Goal: Task Accomplishment & Management: Use online tool/utility

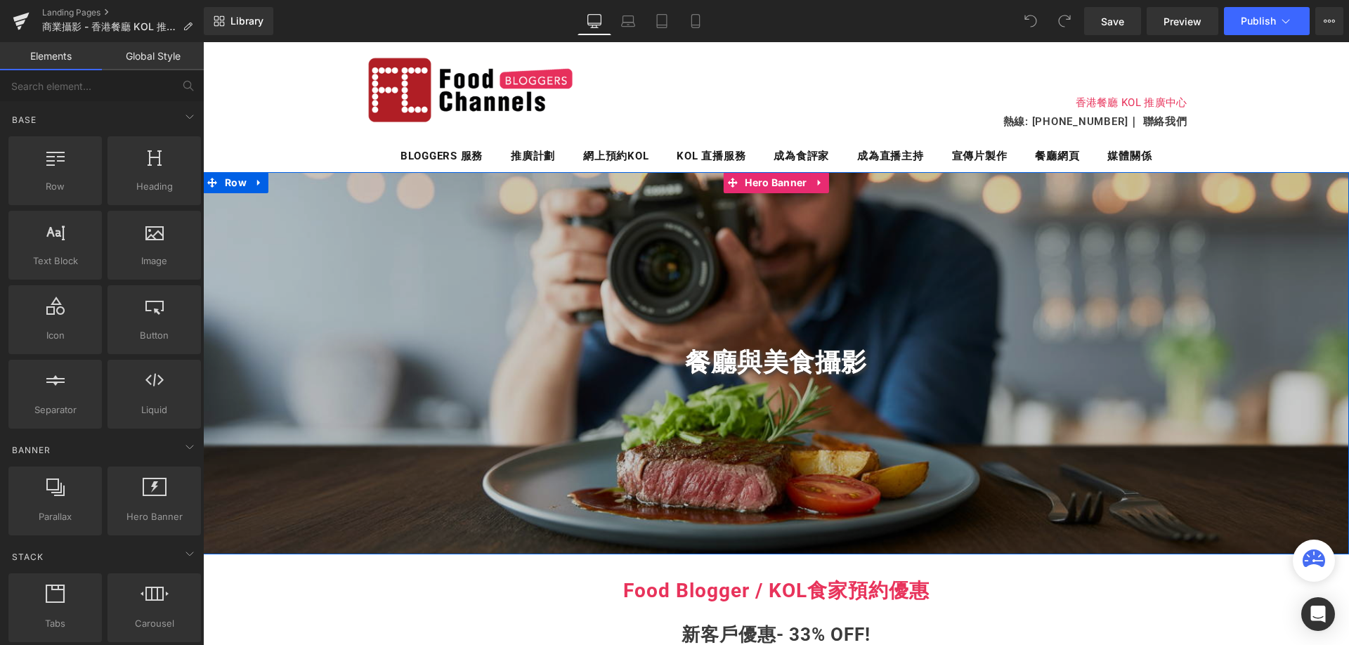
click at [1129, 245] on div "餐廳與美食攝影 Heading" at bounding box center [776, 363] width 1146 height 382
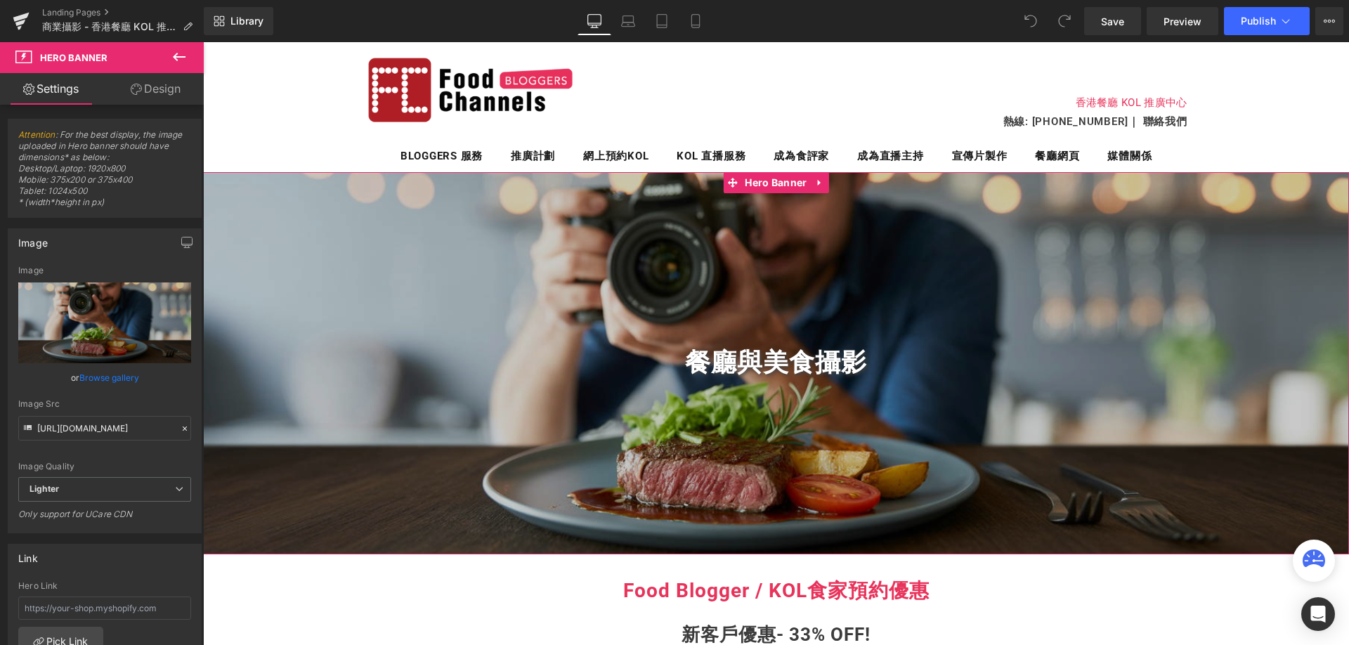
click at [174, 84] on link "Design" at bounding box center [156, 89] width 102 height 32
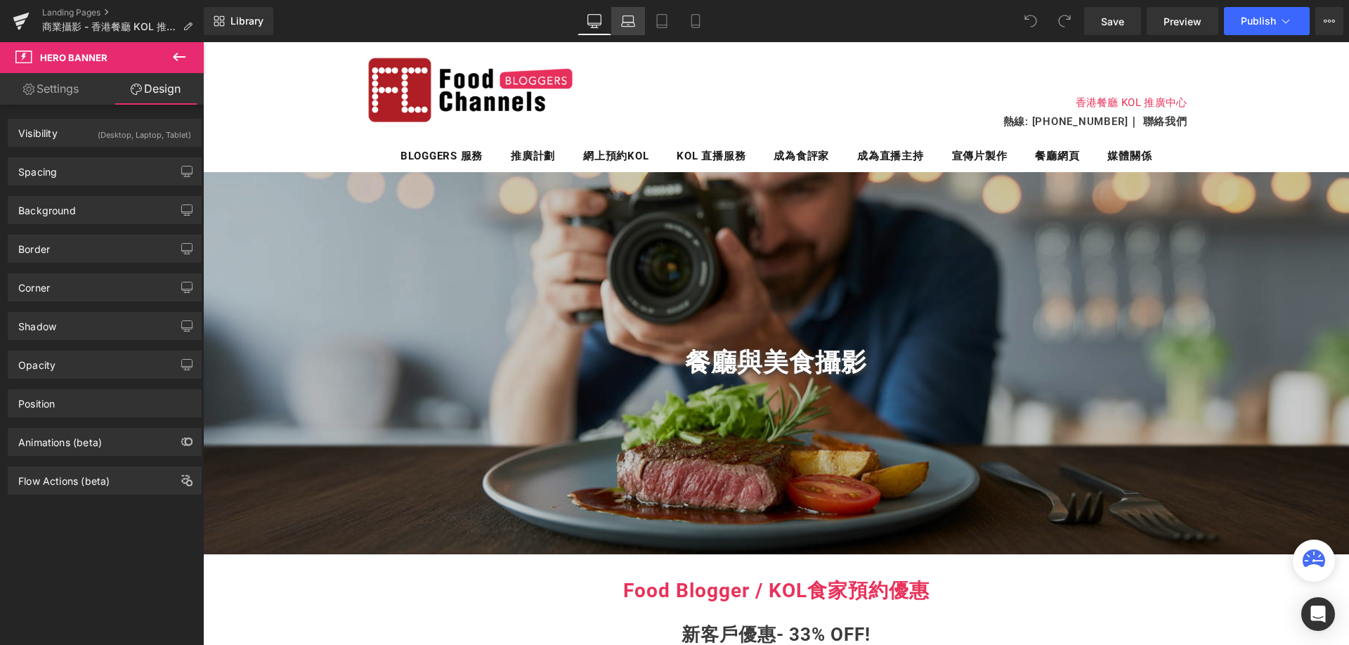
click at [642, 22] on link "Laptop" at bounding box center [628, 21] width 34 height 28
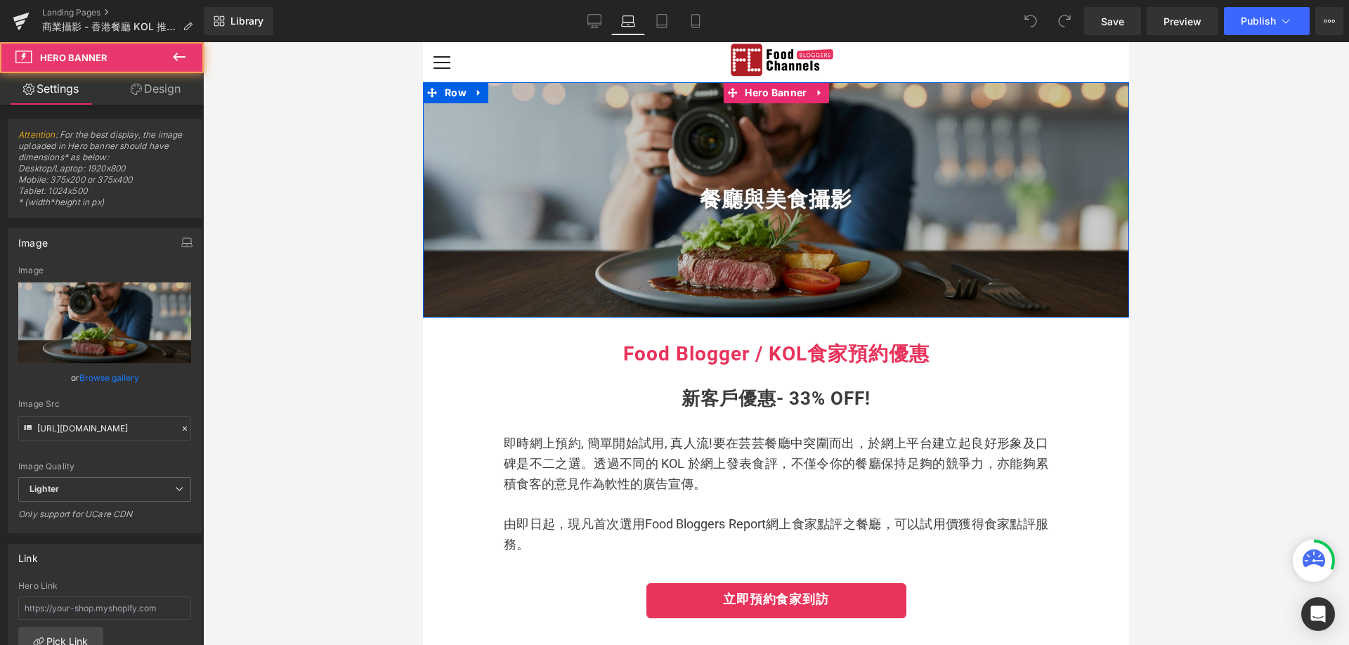
click at [561, 287] on div "餐廳與美食攝影 Heading" at bounding box center [776, 199] width 706 height 235
click at [566, 308] on div "餐廳與美食攝影 Heading" at bounding box center [776, 199] width 706 height 235
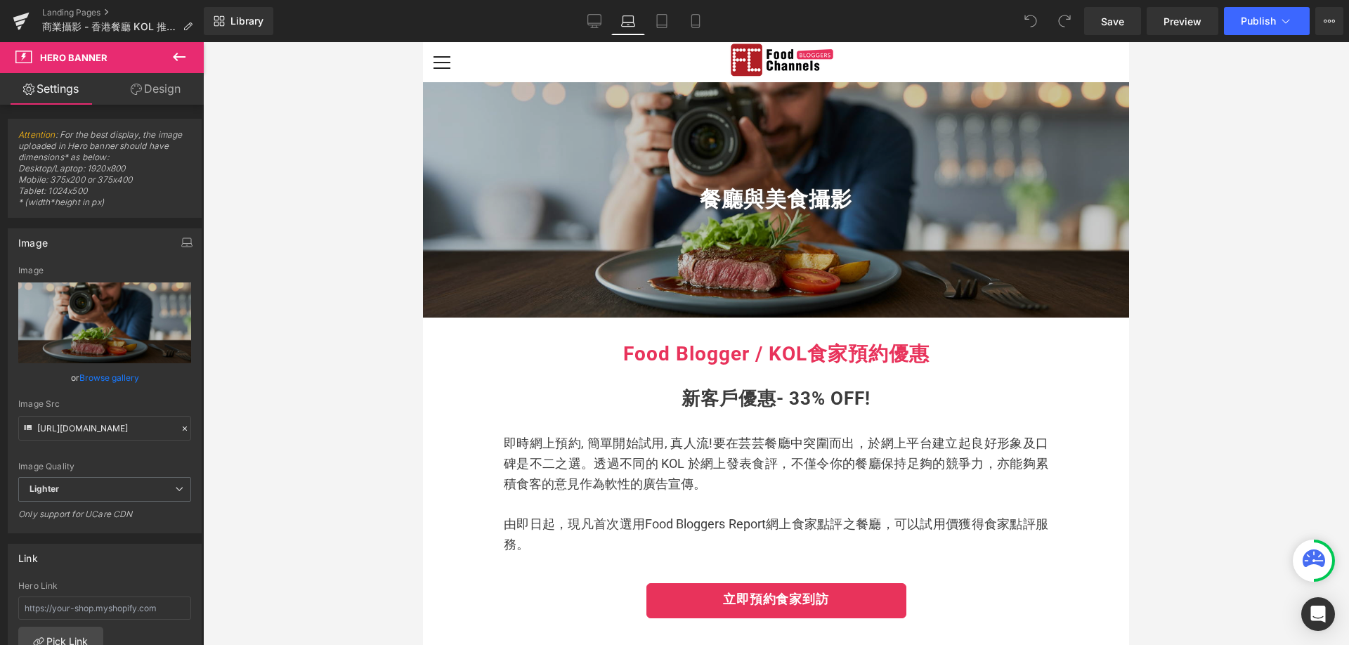
click at [611, 26] on link "Laptop" at bounding box center [628, 21] width 34 height 28
click at [595, 27] on icon at bounding box center [594, 21] width 14 height 14
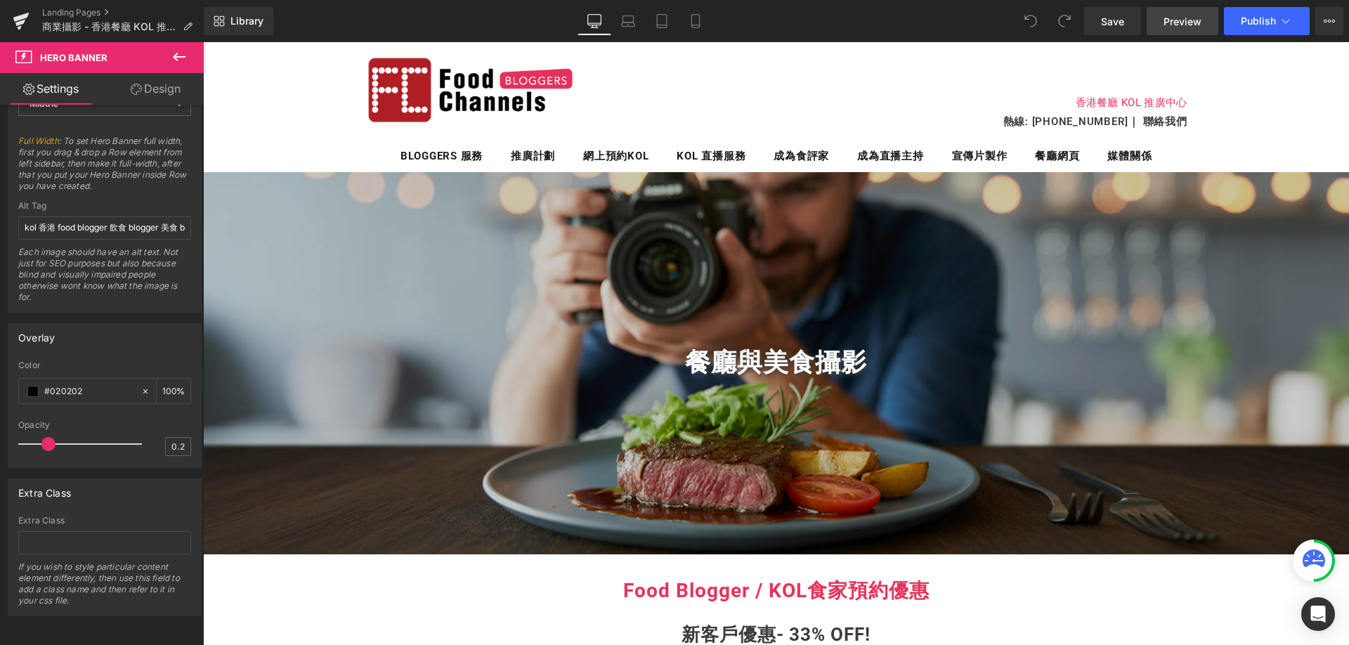
click at [1173, 31] on link "Preview" at bounding box center [1183, 21] width 72 height 28
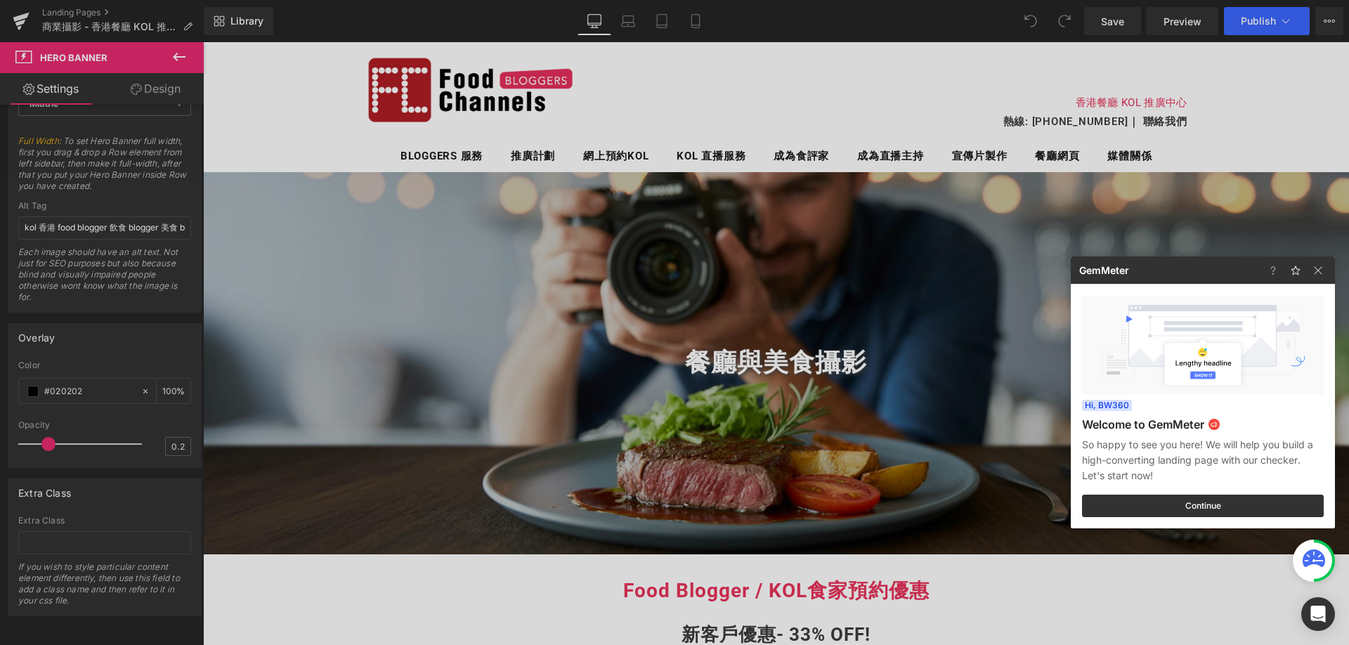
click at [409, 378] on div at bounding box center [674, 322] width 1349 height 645
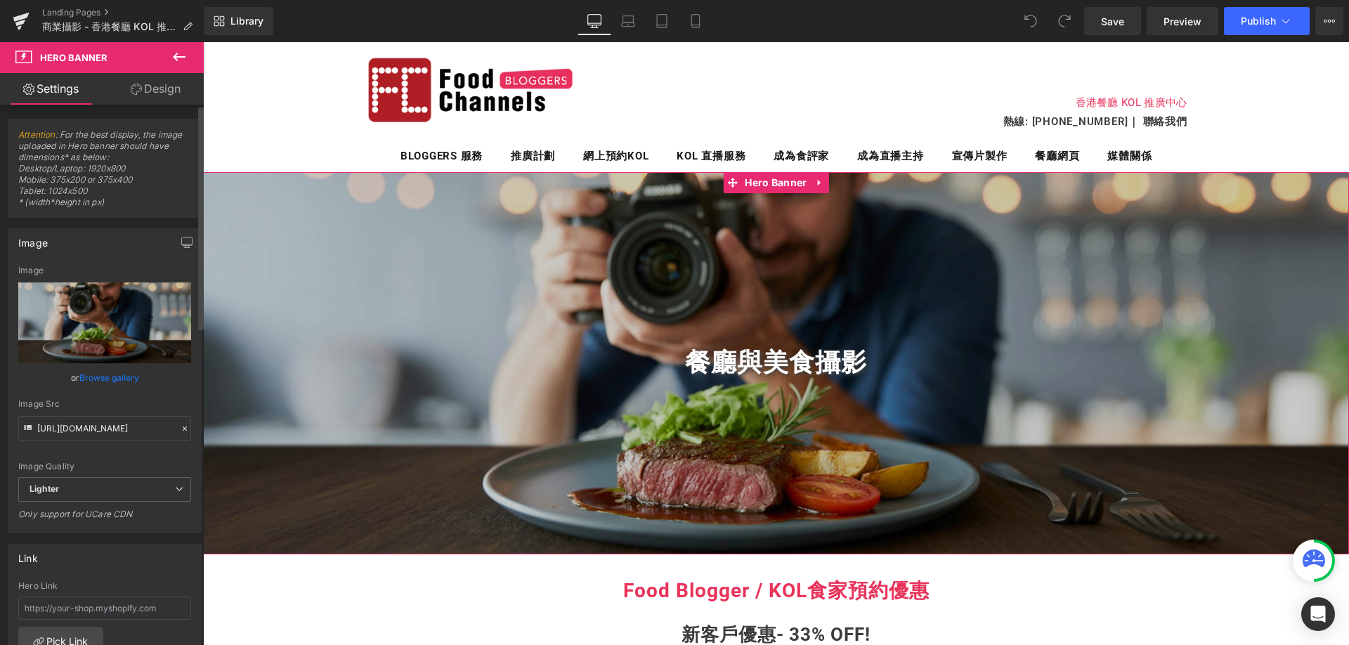
click at [110, 380] on link "Browse gallery" at bounding box center [109, 377] width 60 height 25
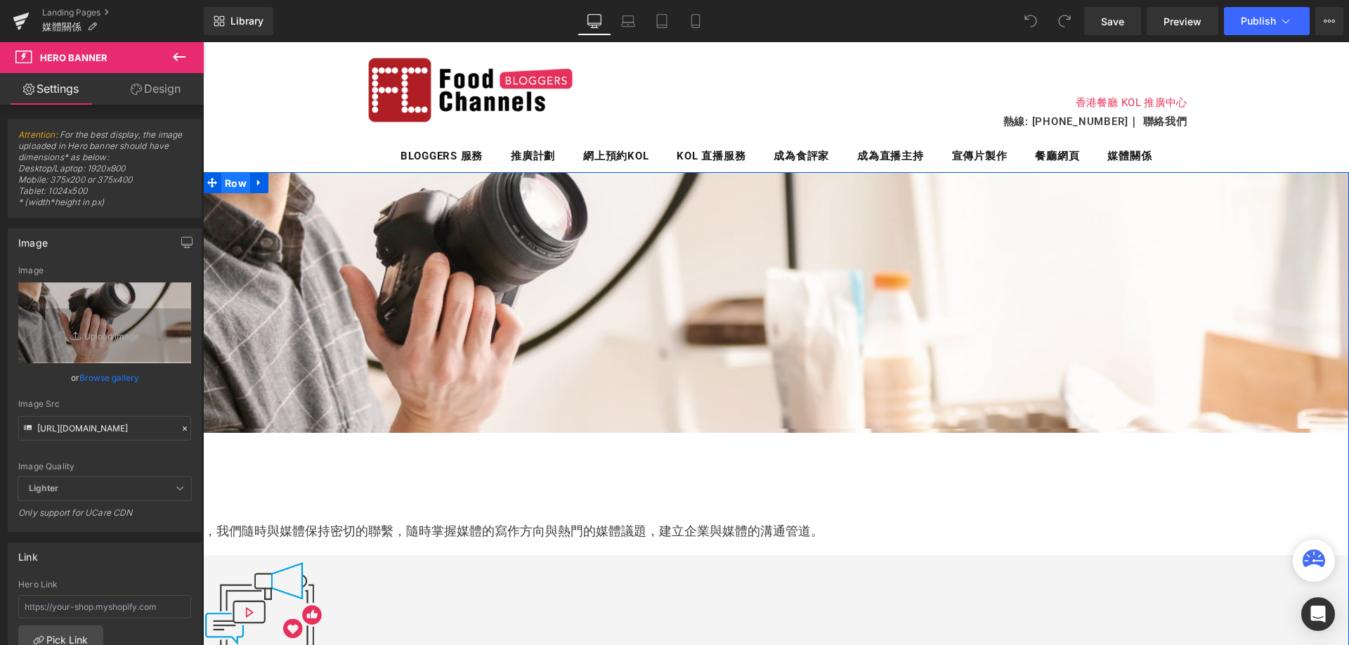
click at [235, 185] on span "Row" at bounding box center [235, 183] width 29 height 21
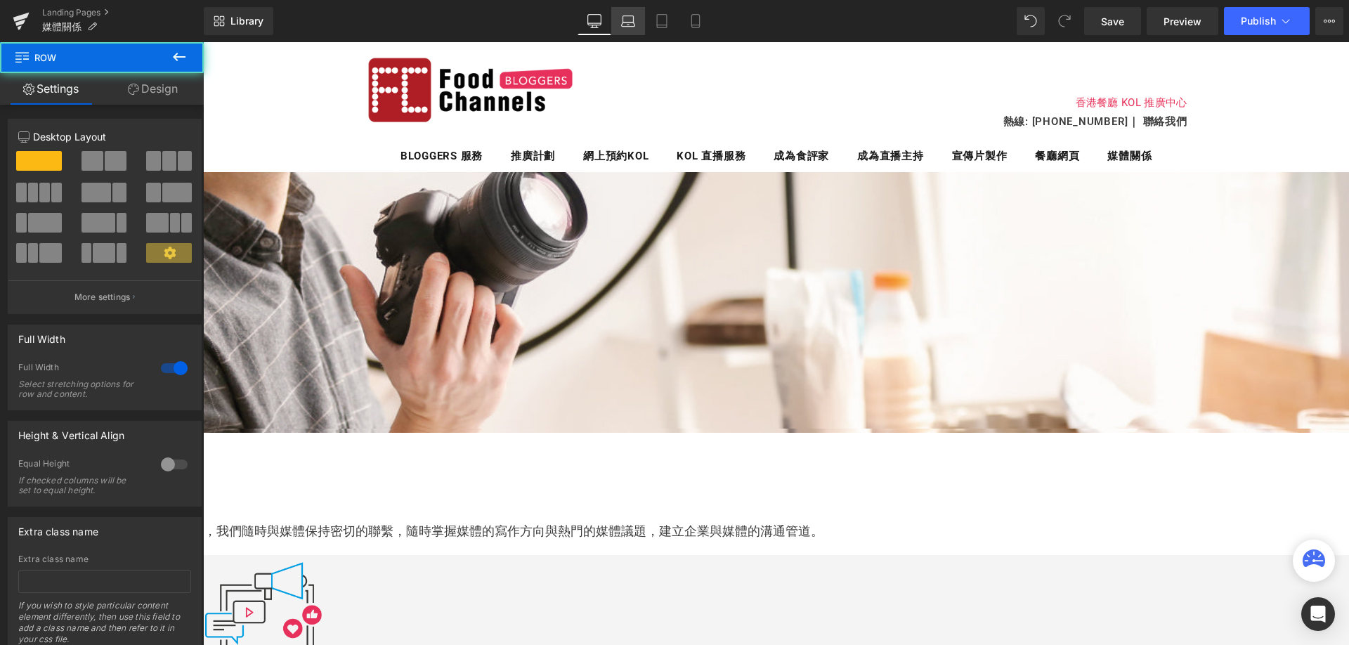
click at [628, 18] on icon at bounding box center [628, 21] width 14 height 14
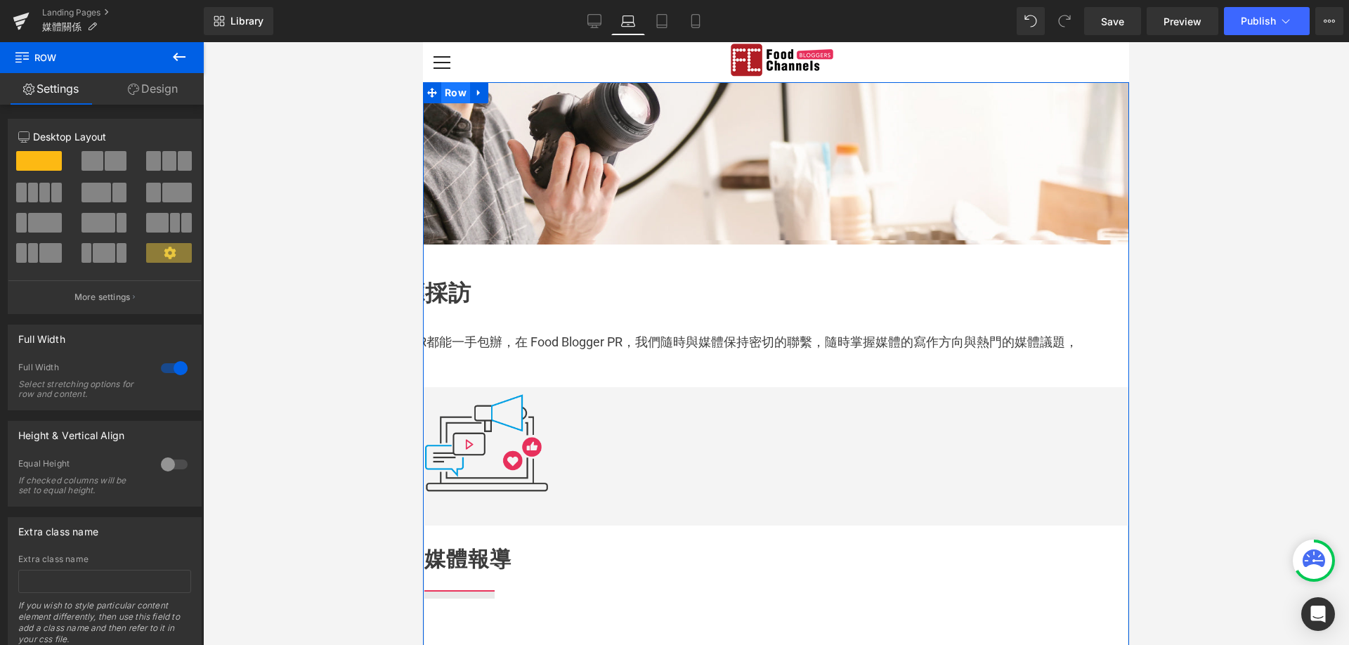
click at [452, 92] on span "Row" at bounding box center [455, 92] width 29 height 21
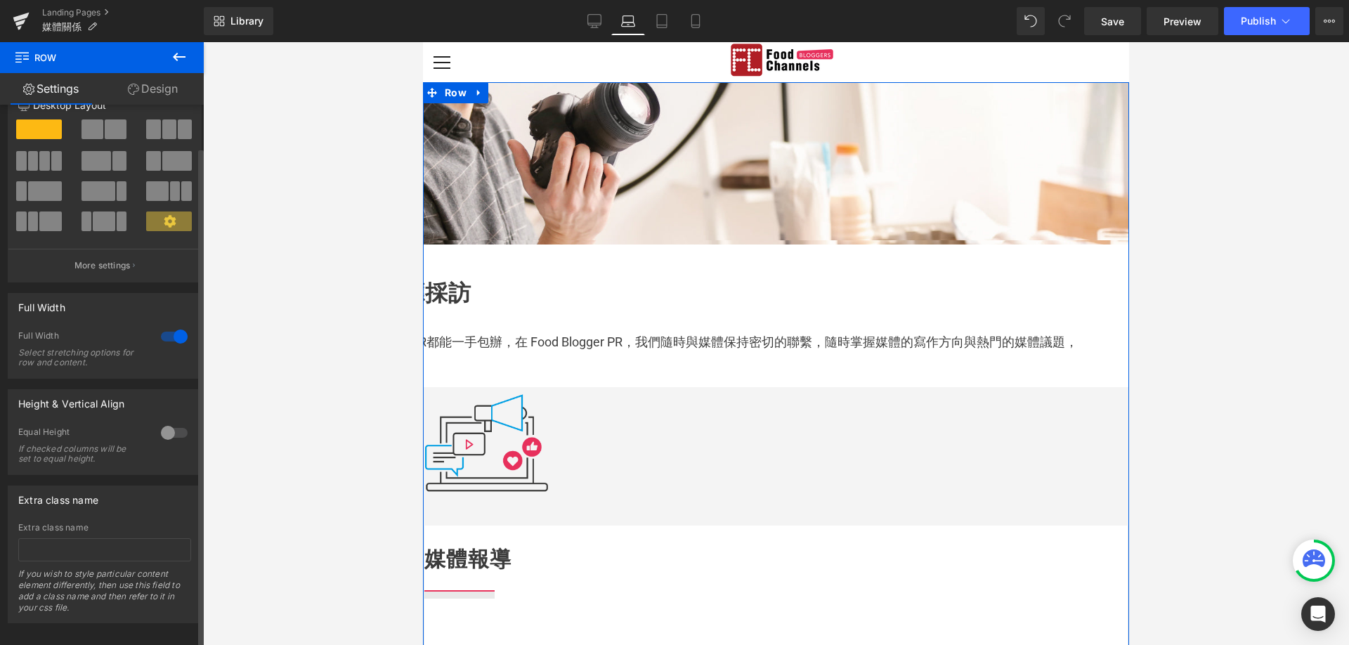
scroll to position [49, 0]
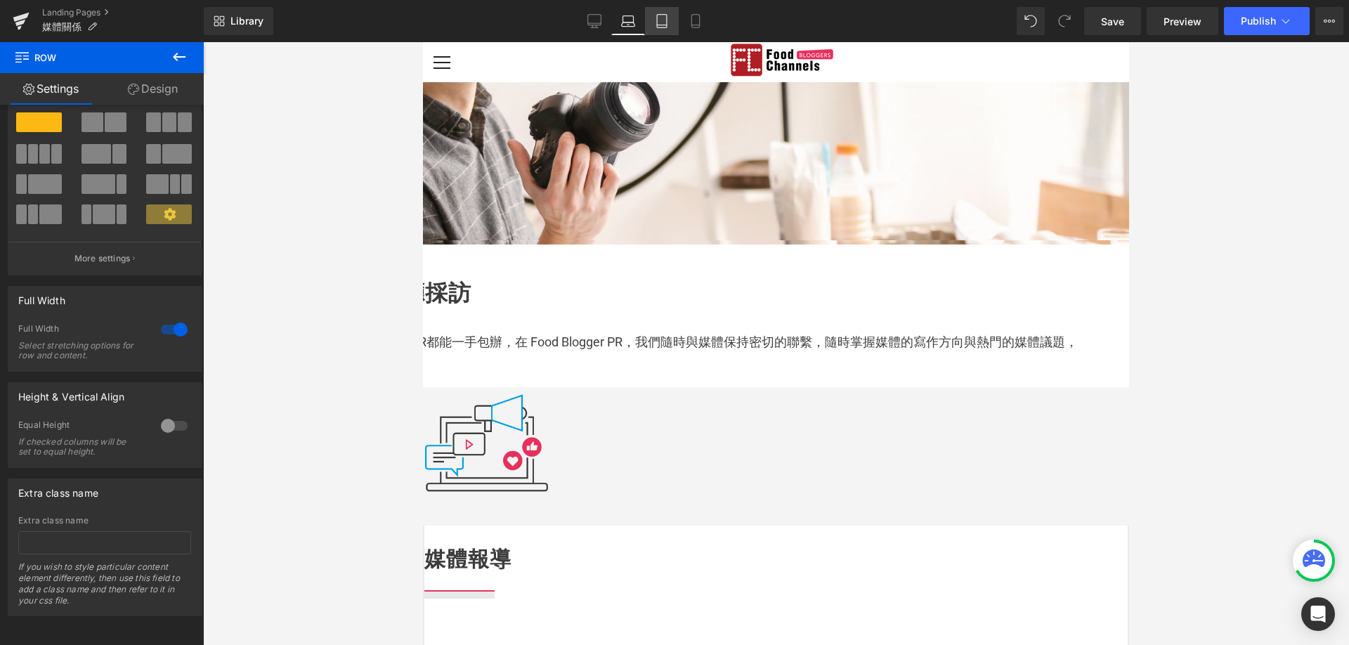
click at [652, 13] on link "Tablet" at bounding box center [662, 21] width 34 height 28
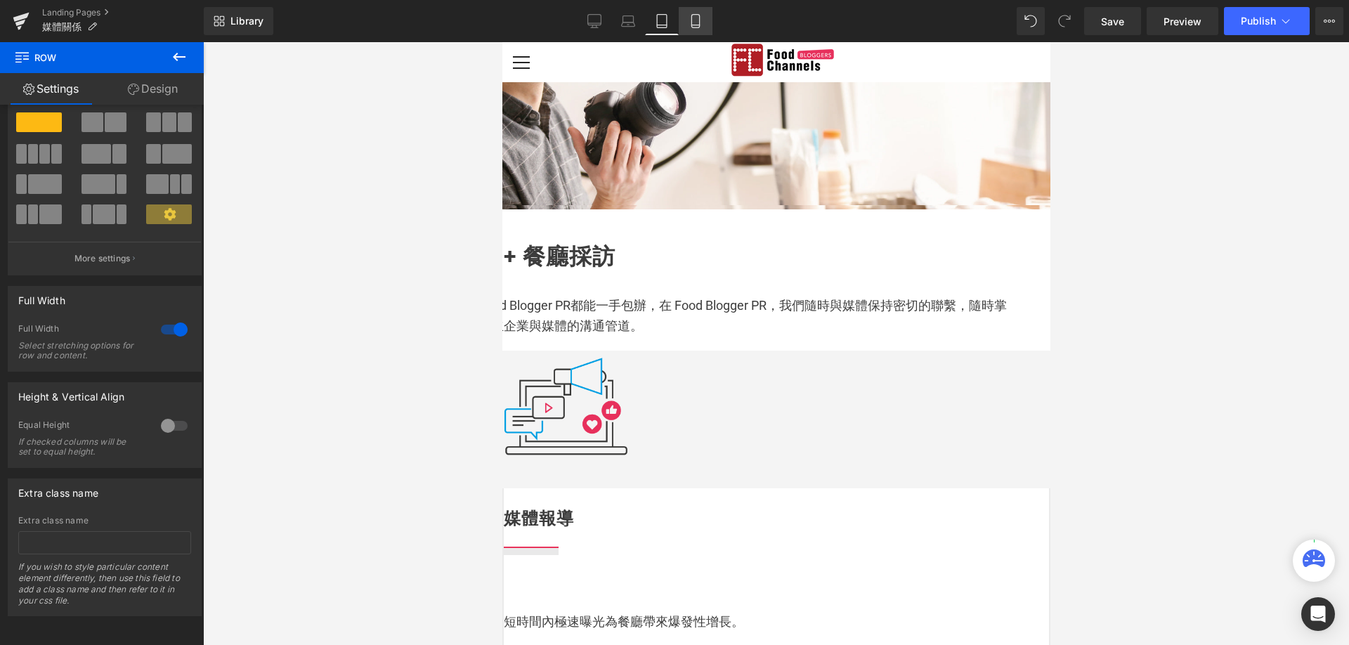
click at [691, 18] on icon at bounding box center [696, 21] width 14 height 14
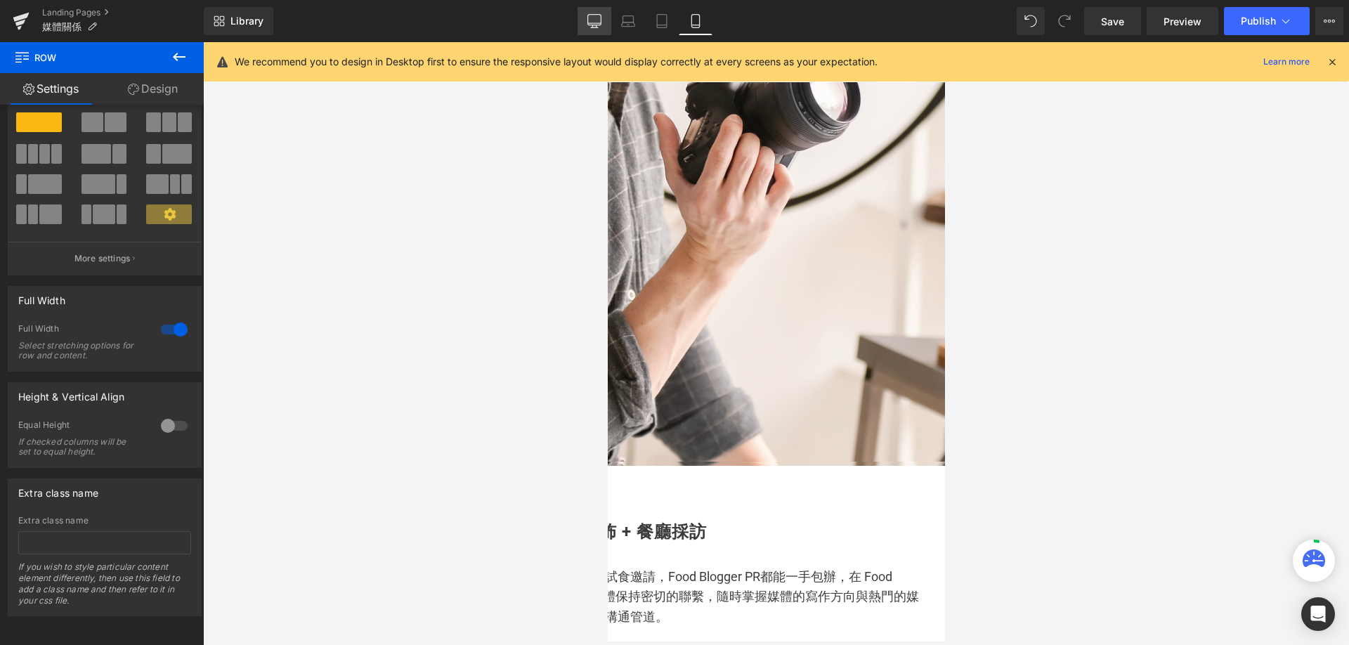
click at [599, 33] on link "Desktop" at bounding box center [595, 21] width 34 height 28
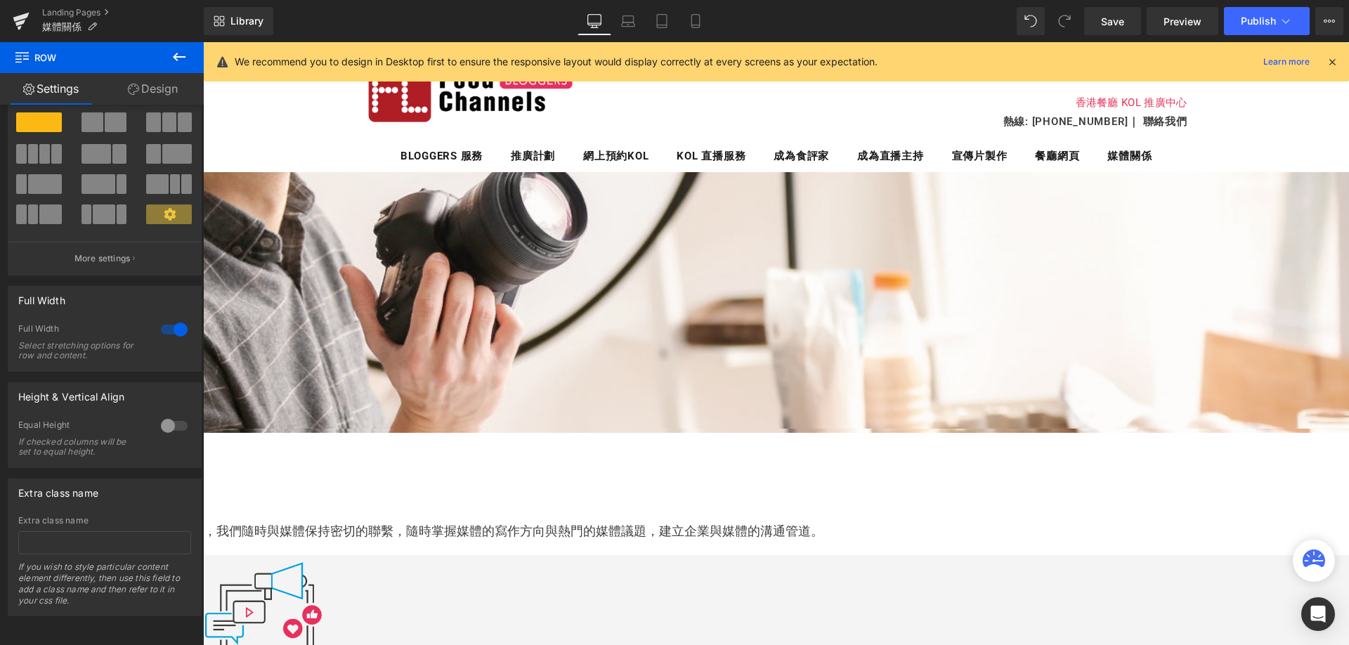
scroll to position [91, 0]
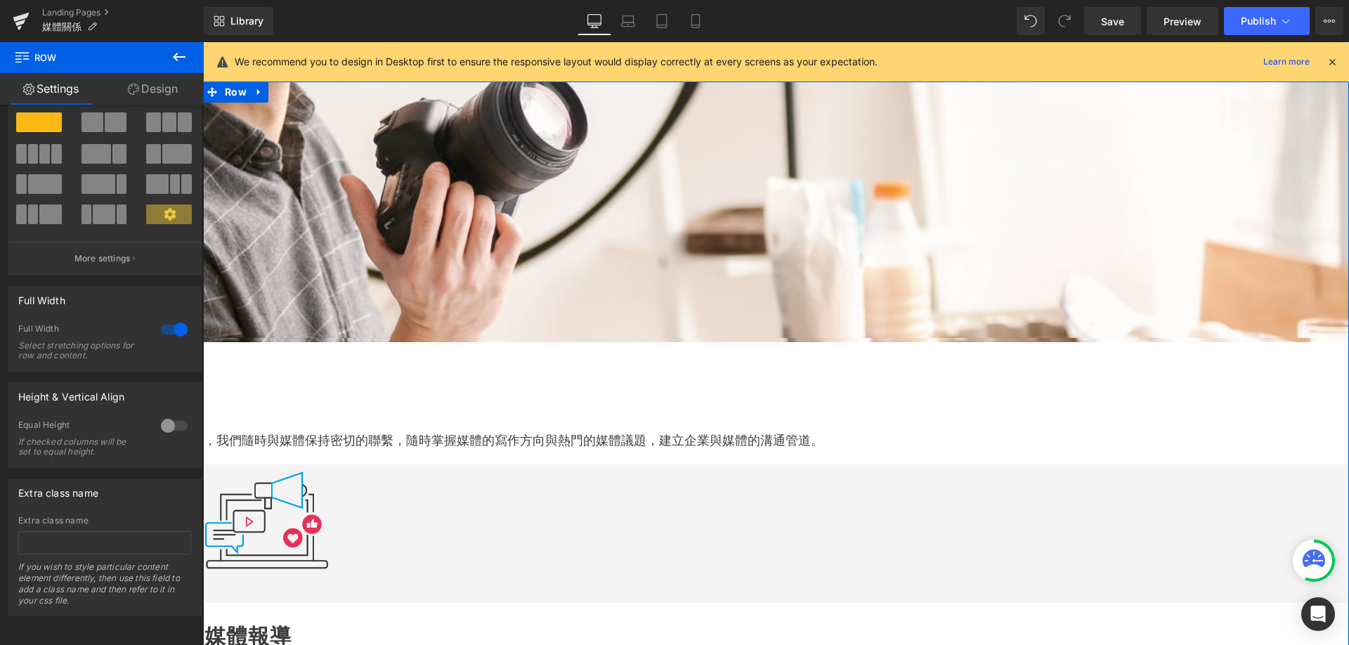
drag, startPoint x: 172, startPoint y: 96, endPoint x: 134, endPoint y: 82, distance: 40.2
click at [172, 96] on link "Design" at bounding box center [153, 89] width 102 height 32
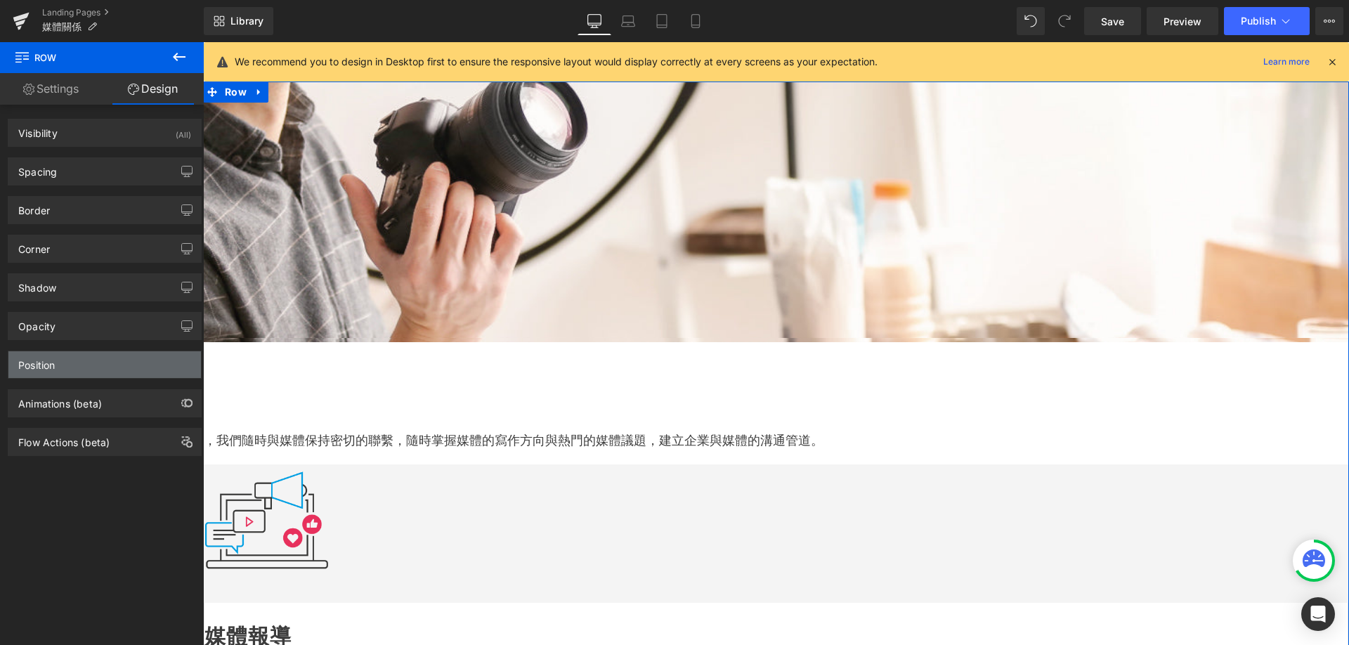
click at [60, 356] on div "Position" at bounding box center [104, 364] width 193 height 27
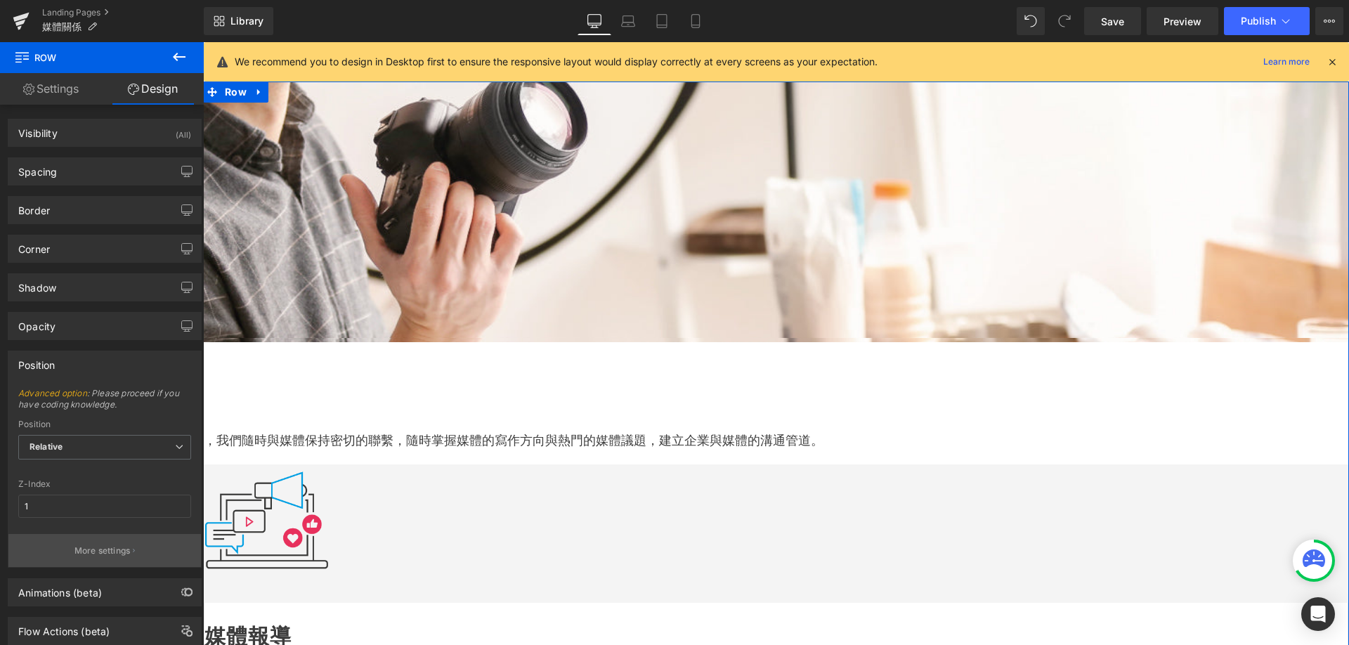
click at [96, 547] on p "More settings" at bounding box center [102, 551] width 56 height 13
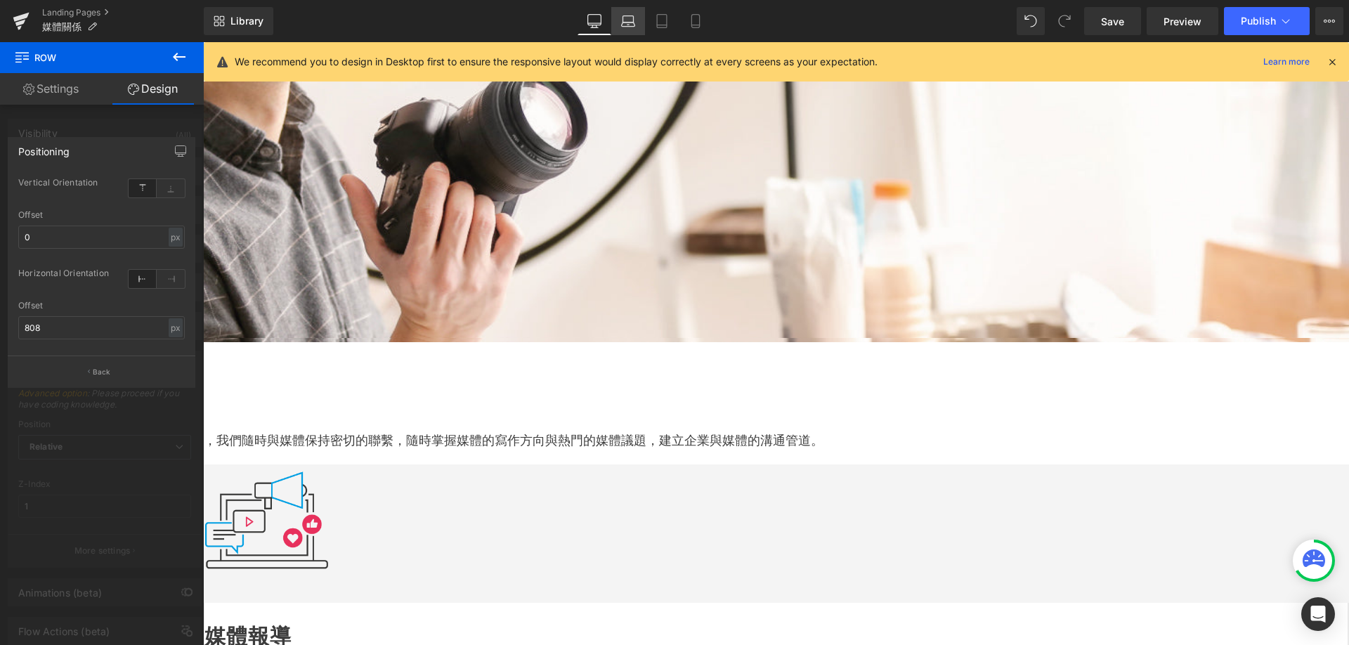
click at [636, 21] on link "Laptop" at bounding box center [628, 21] width 34 height 28
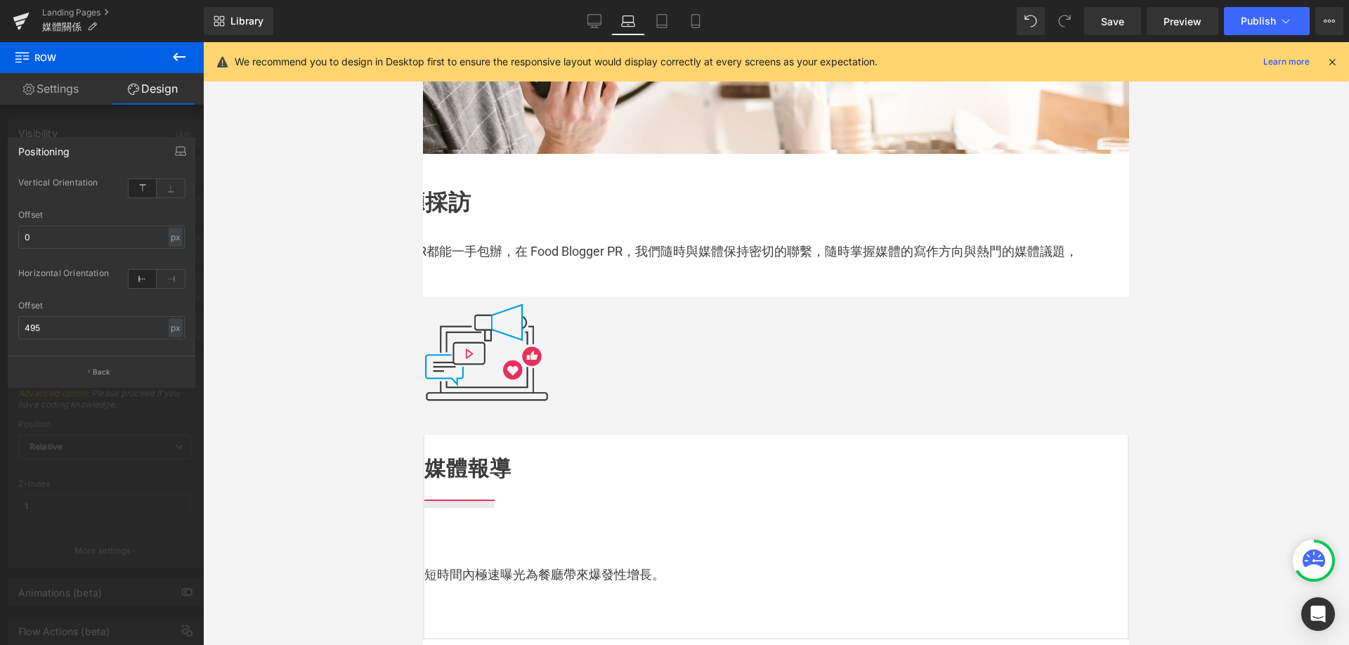
scroll to position [0, 0]
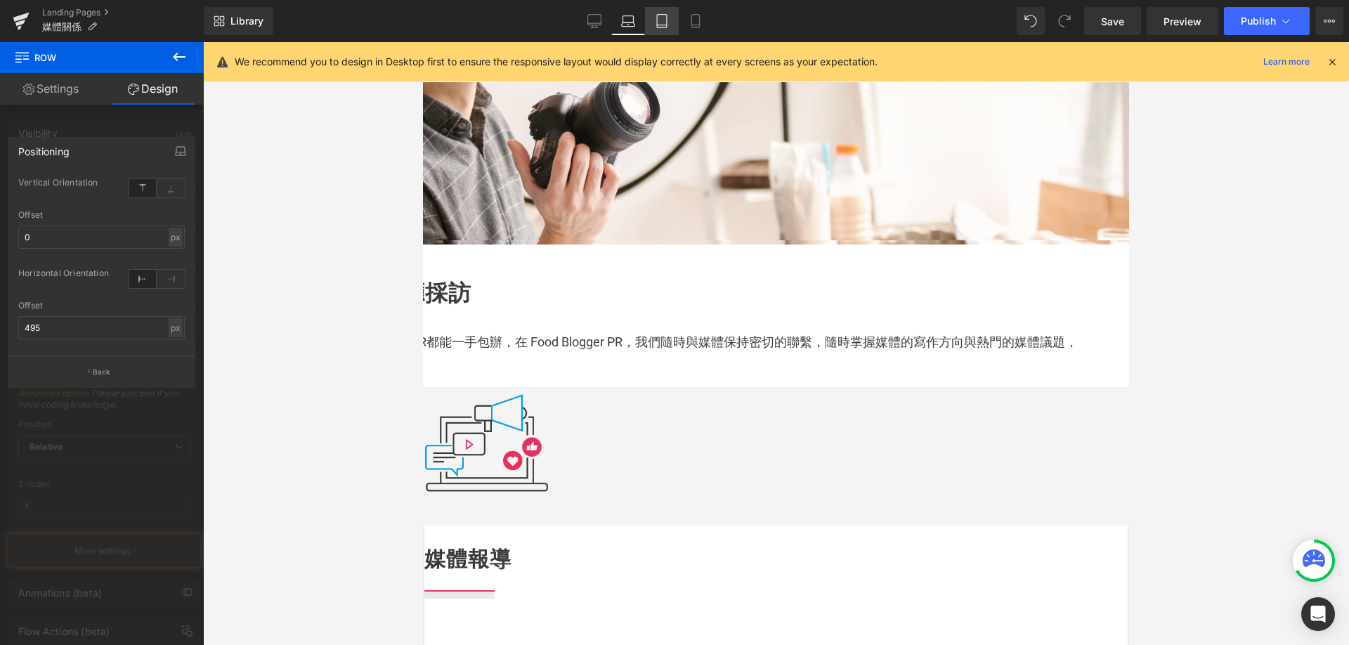
click at [656, 26] on icon at bounding box center [662, 21] width 14 height 14
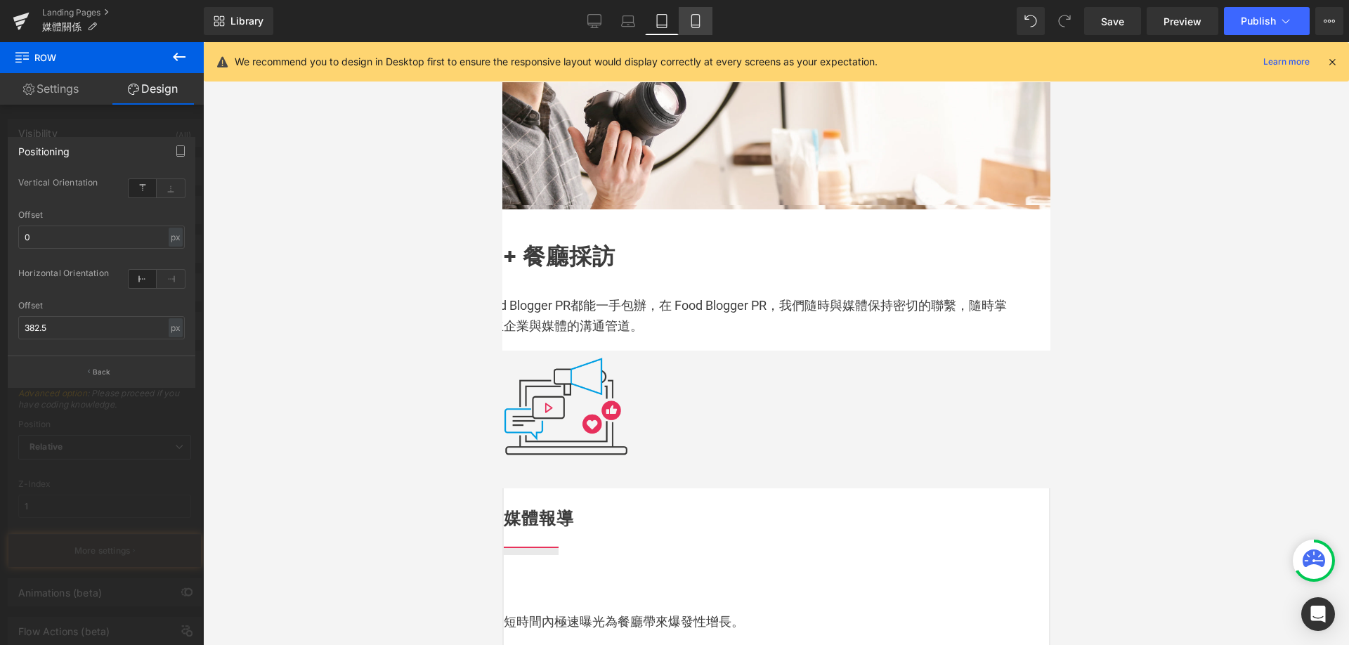
click at [703, 24] on icon at bounding box center [696, 21] width 14 height 14
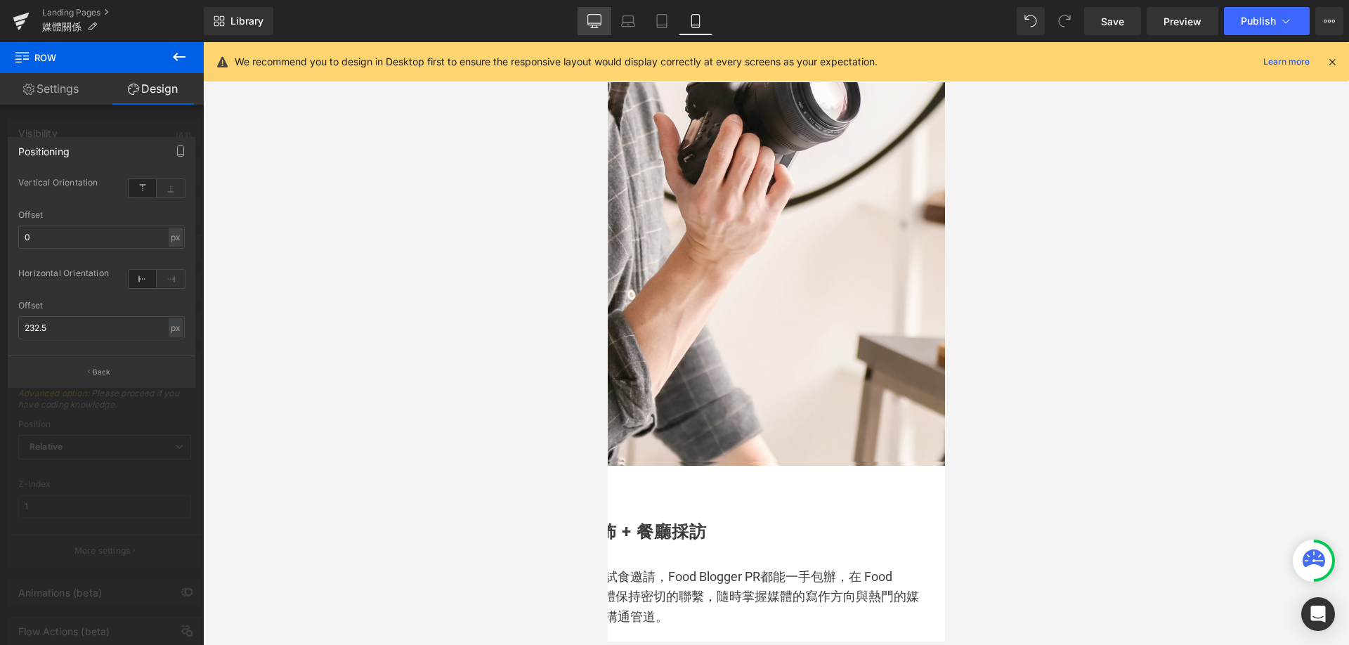
click at [586, 25] on link "Desktop" at bounding box center [595, 21] width 34 height 28
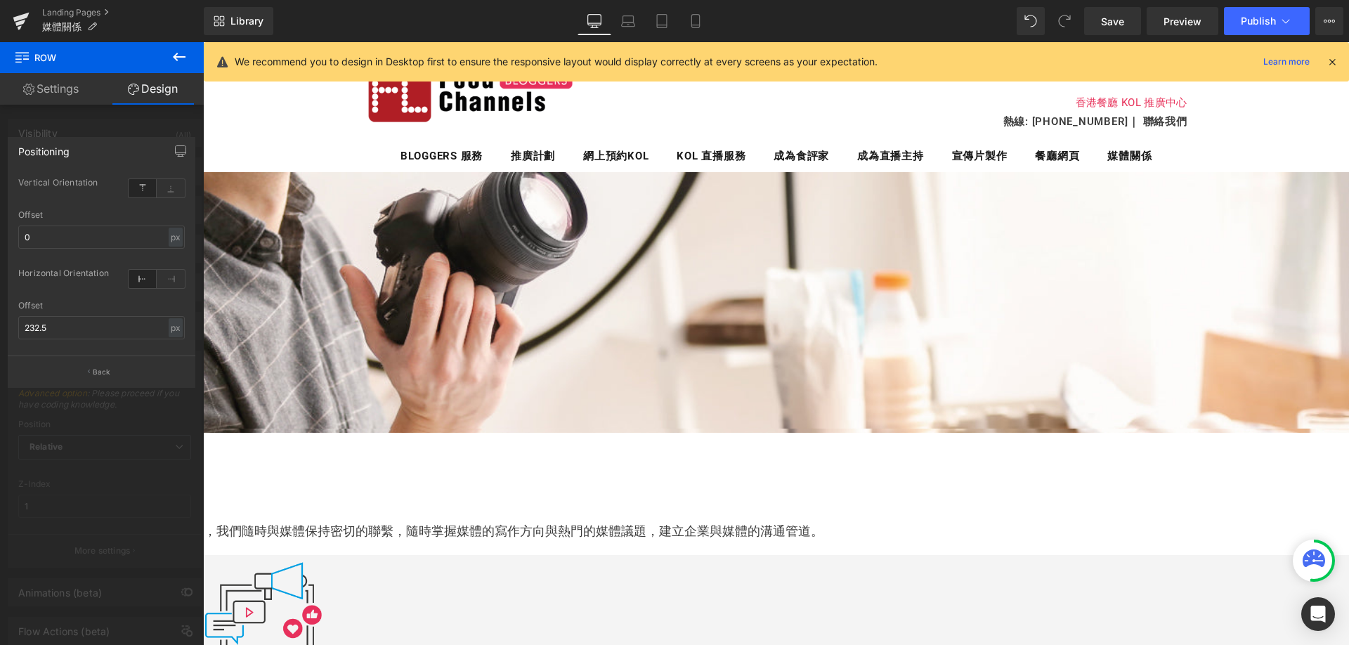
type input "808"
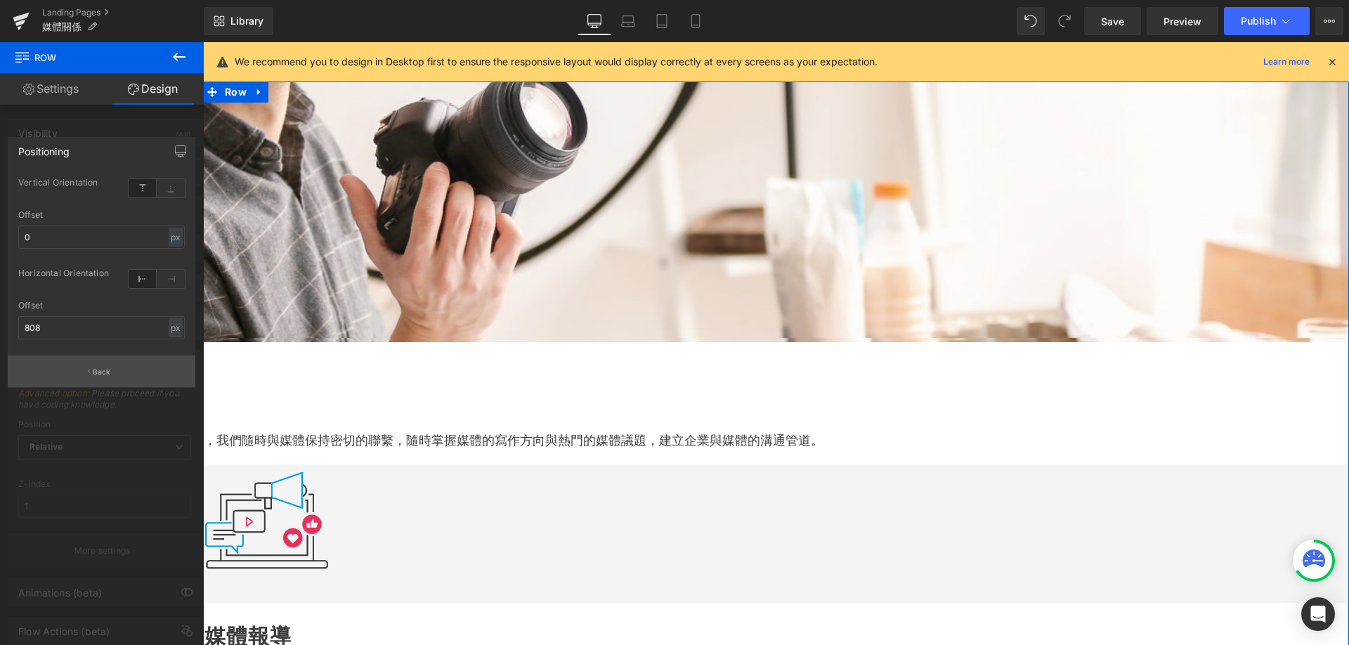
click at [109, 363] on button "Back" at bounding box center [102, 372] width 188 height 32
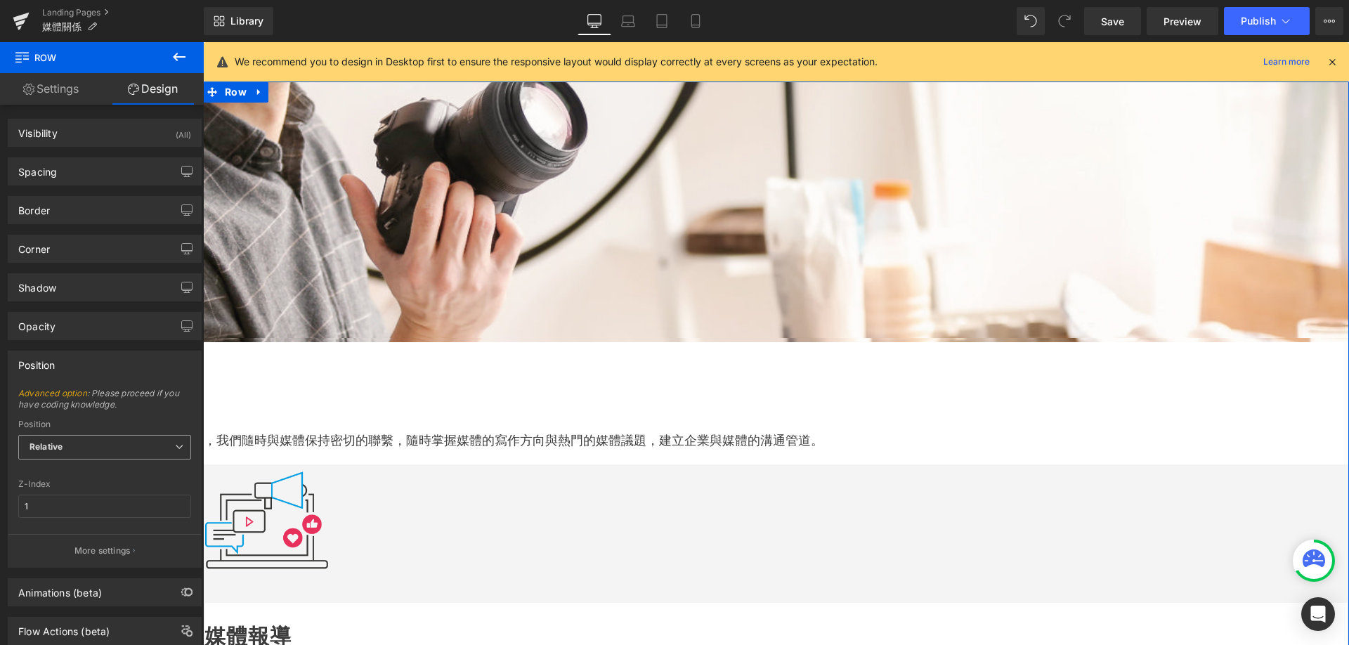
click at [85, 441] on span "Relative" at bounding box center [104, 447] width 173 height 25
click at [77, 389] on link "Advanced option" at bounding box center [52, 393] width 69 height 11
click at [82, 393] on link "Advanced option" at bounding box center [52, 393] width 69 height 11
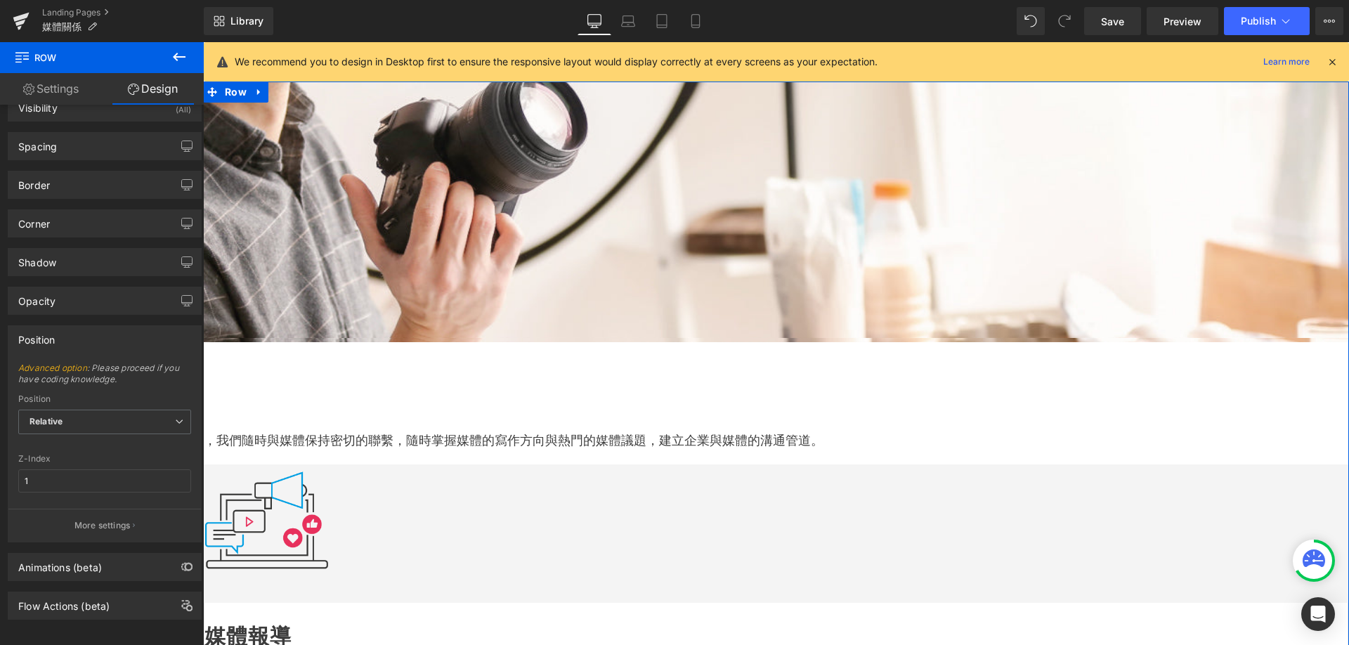
scroll to position [39, 0]
click at [135, 416] on span "Relative" at bounding box center [104, 418] width 173 height 25
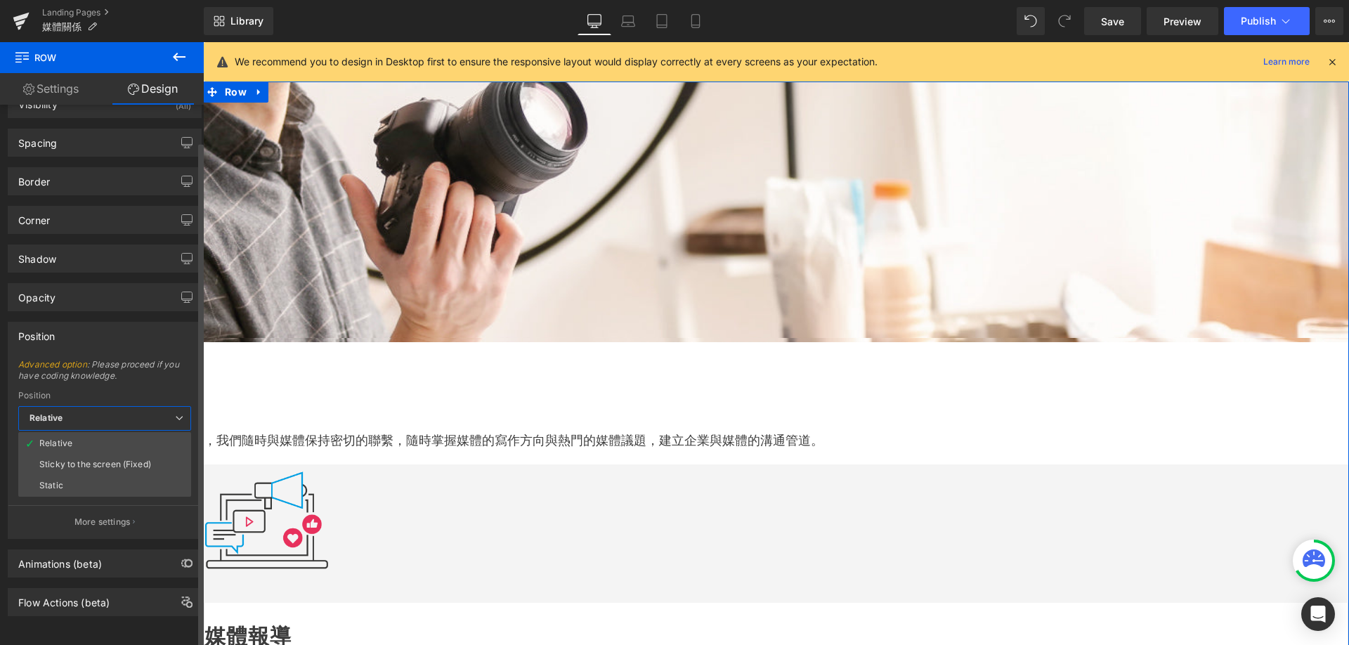
click at [135, 416] on span "Relative" at bounding box center [104, 418] width 173 height 25
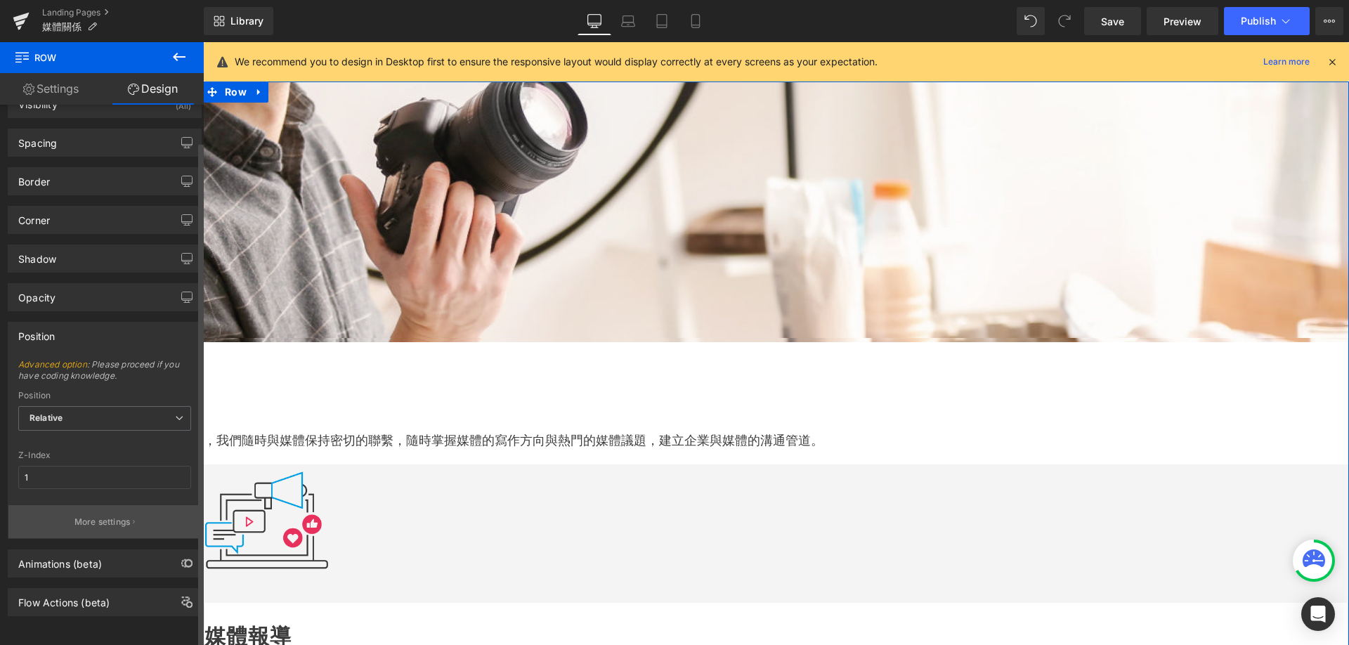
click at [137, 505] on button "More settings" at bounding box center [104, 521] width 193 height 33
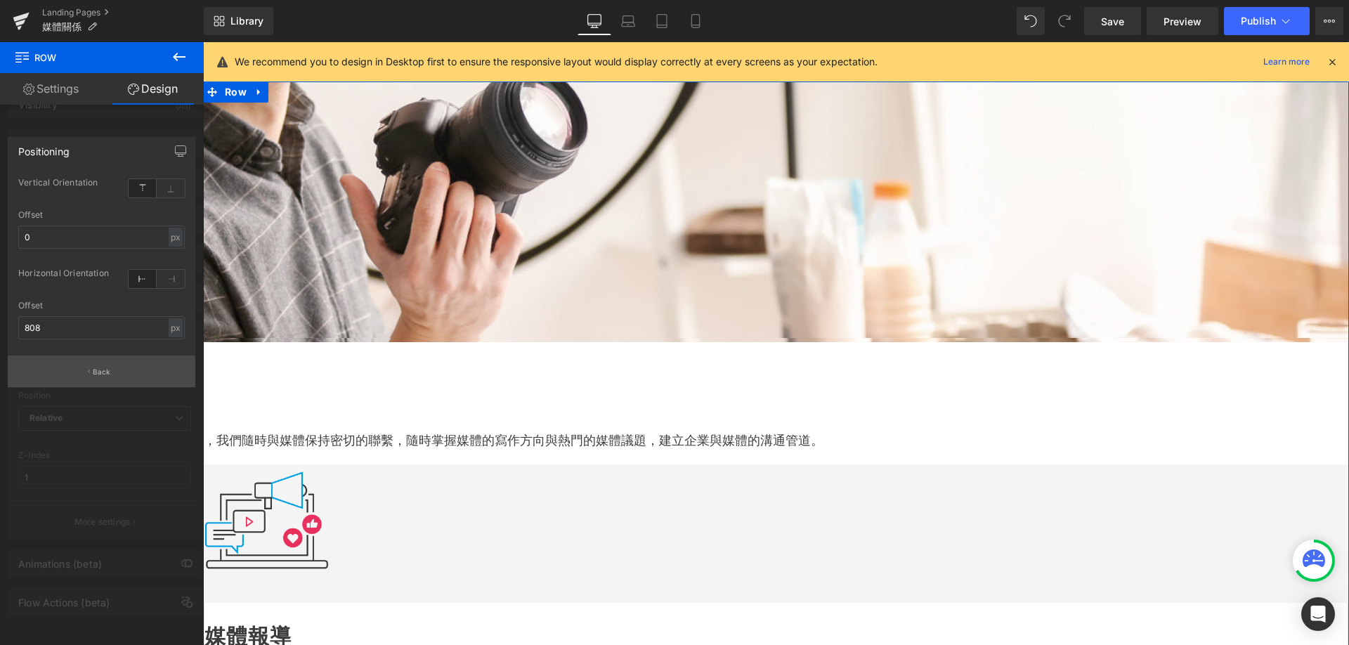
click at [127, 368] on button "Back" at bounding box center [102, 372] width 188 height 32
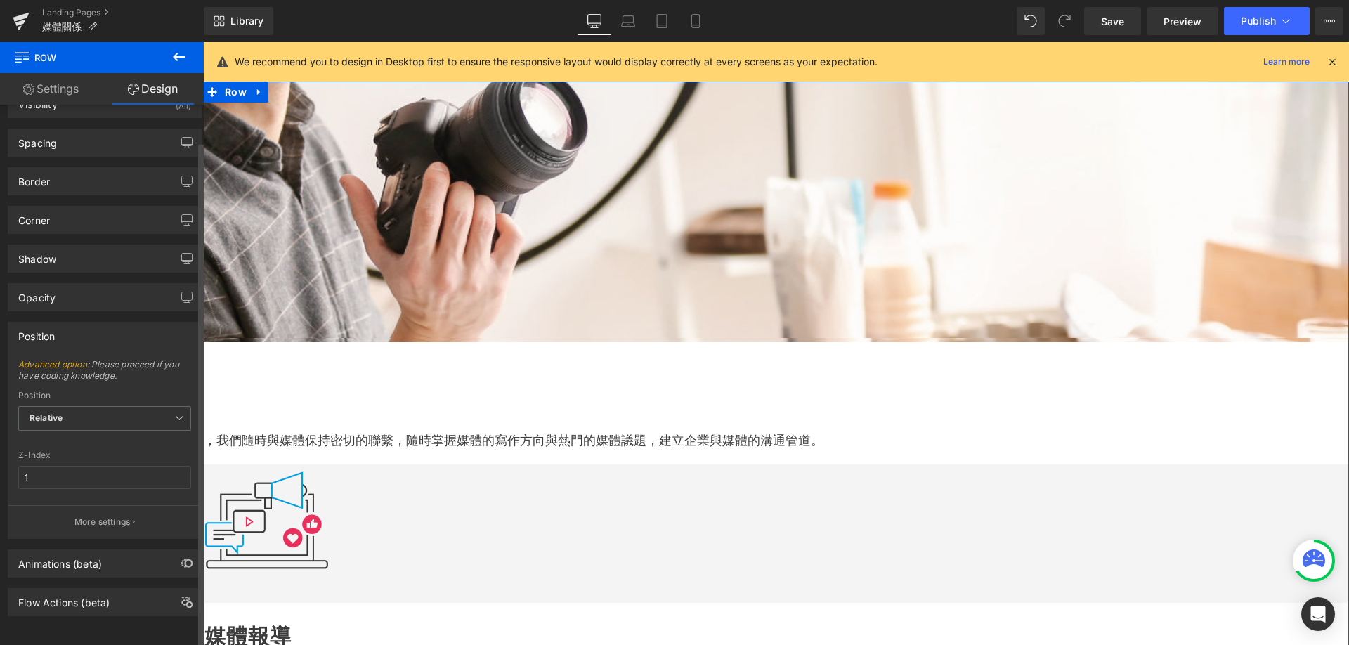
click at [58, 359] on link "Advanced option" at bounding box center [52, 364] width 69 height 11
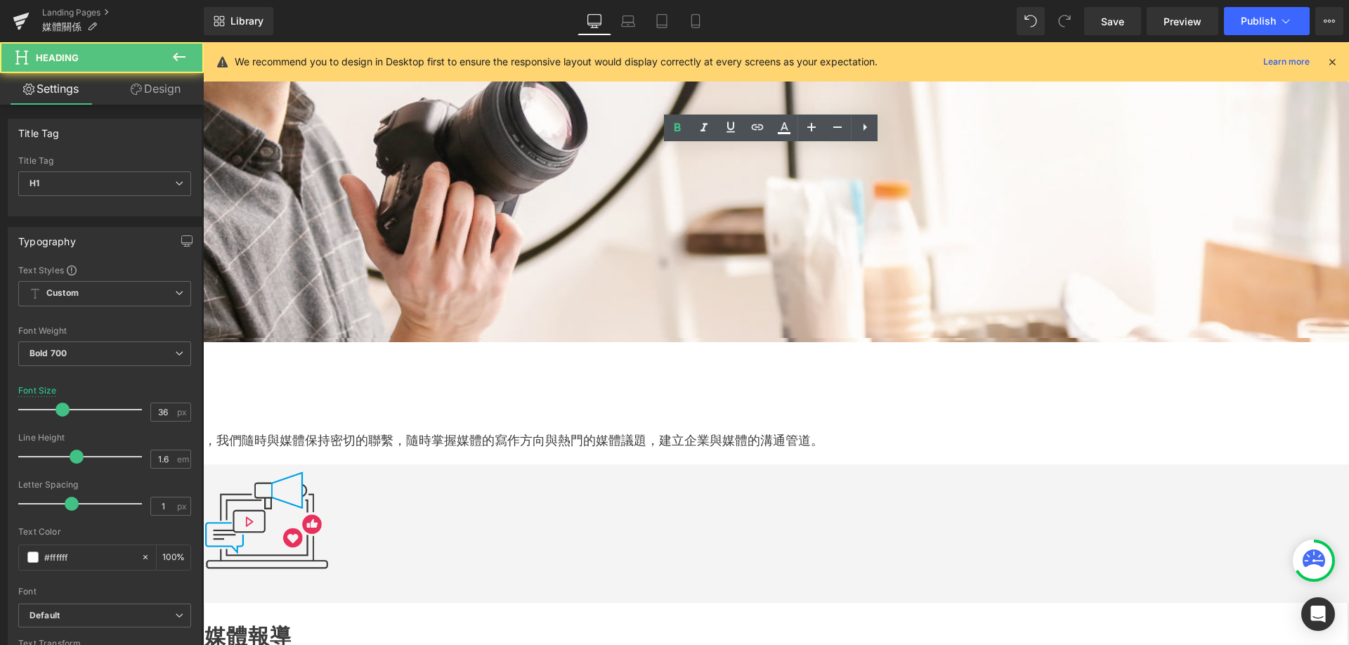
click at [203, 42] on div at bounding box center [203, 42] width 0 height 0
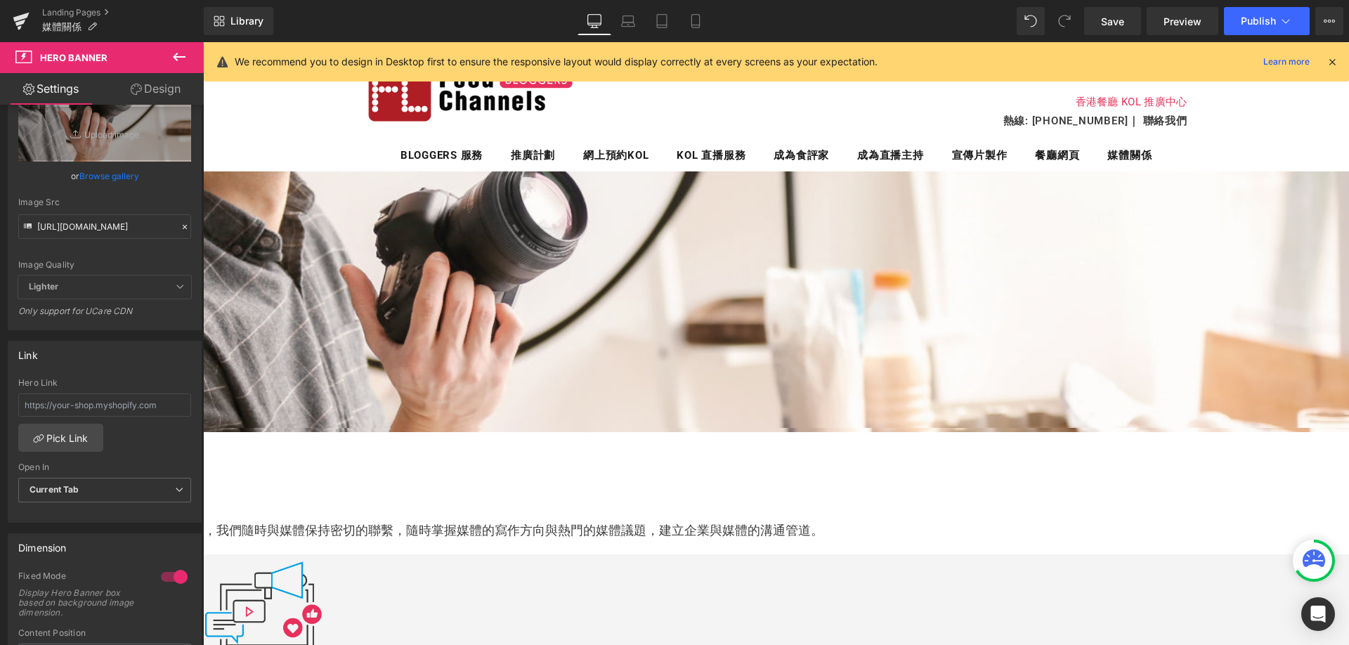
scroll to position [0, 0]
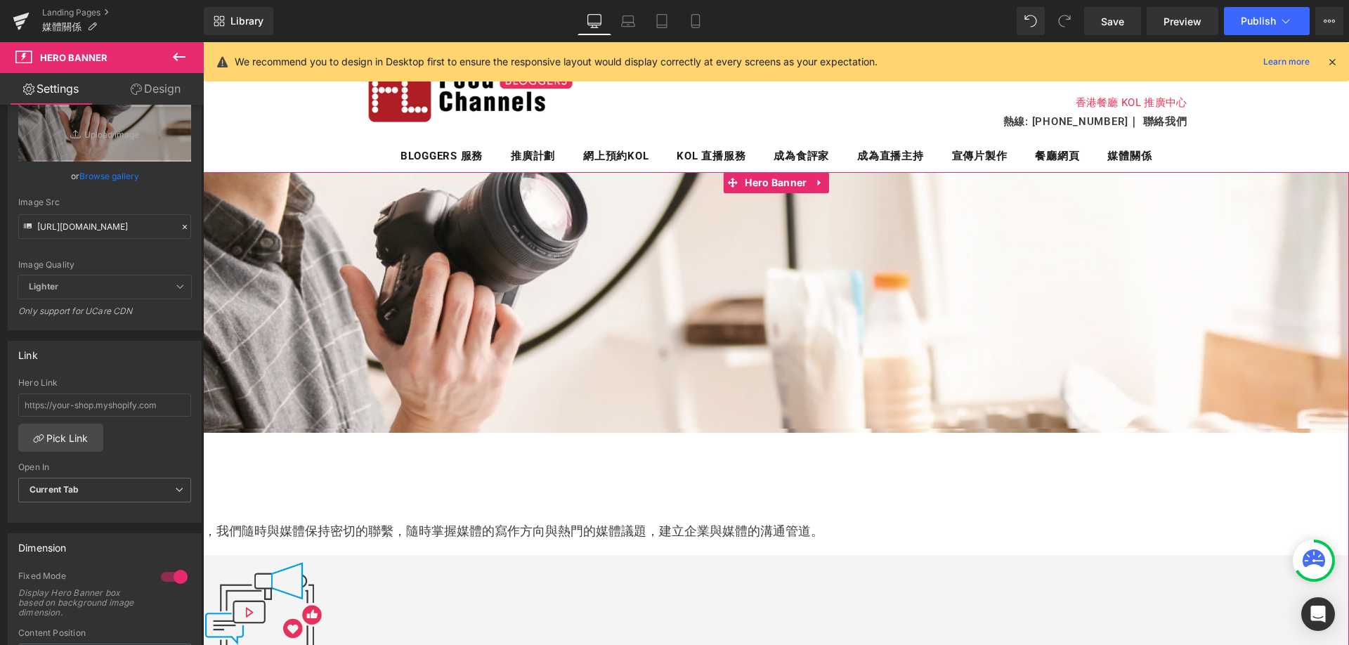
click at [151, 77] on link "Design" at bounding box center [156, 89] width 102 height 32
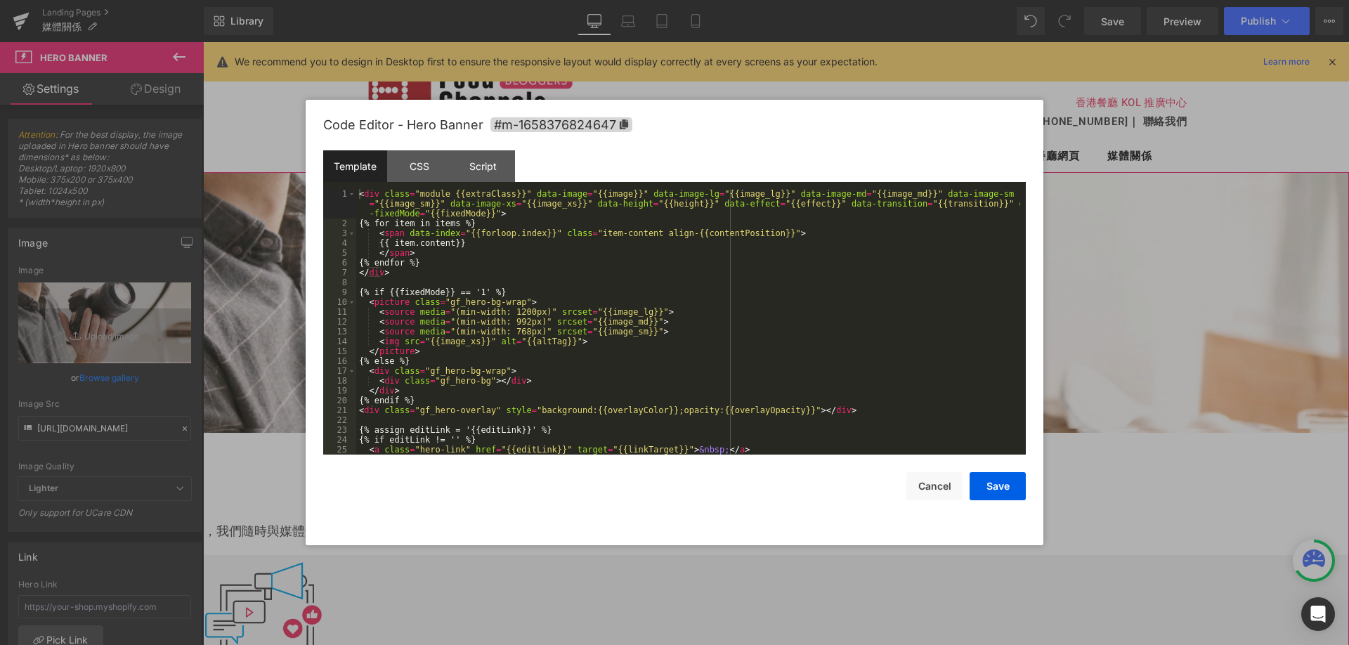
click at [595, 0] on div "Row You are previewing how the will restyle your page. You can not edit Element…" at bounding box center [674, 0] width 1349 height 0
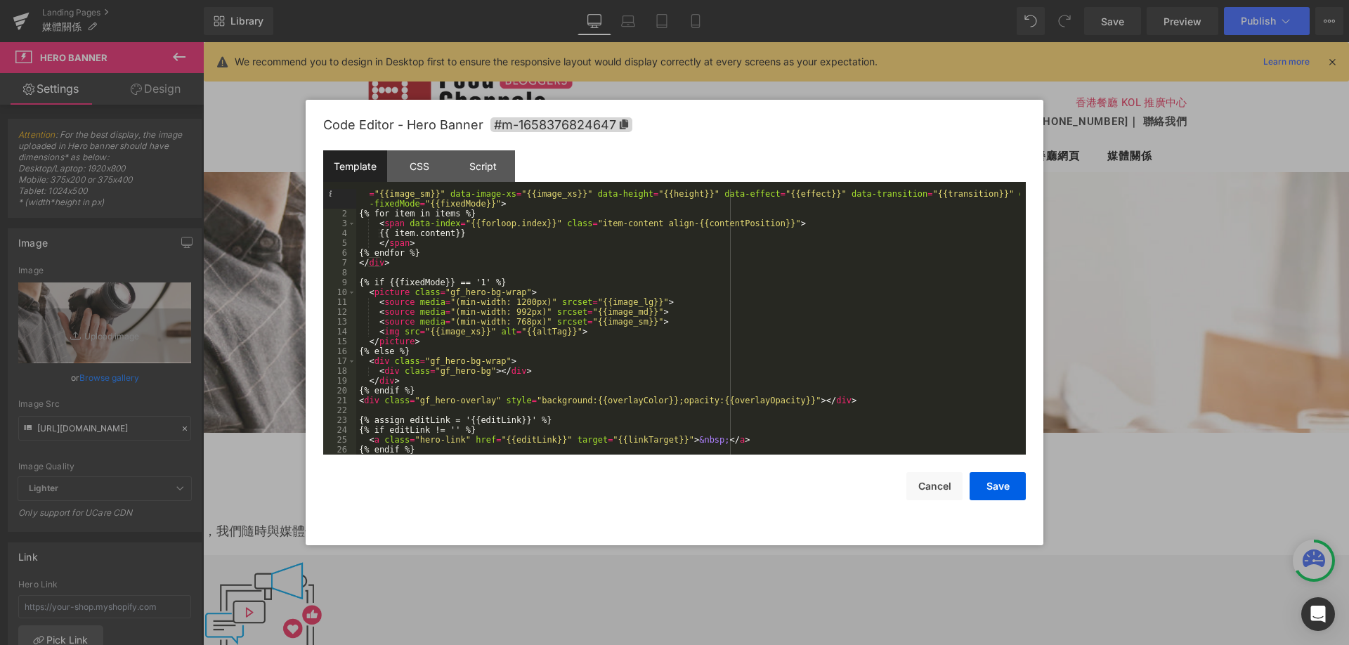
scroll to position [10, 0]
click at [940, 488] on button "Cancel" at bounding box center [935, 486] width 56 height 28
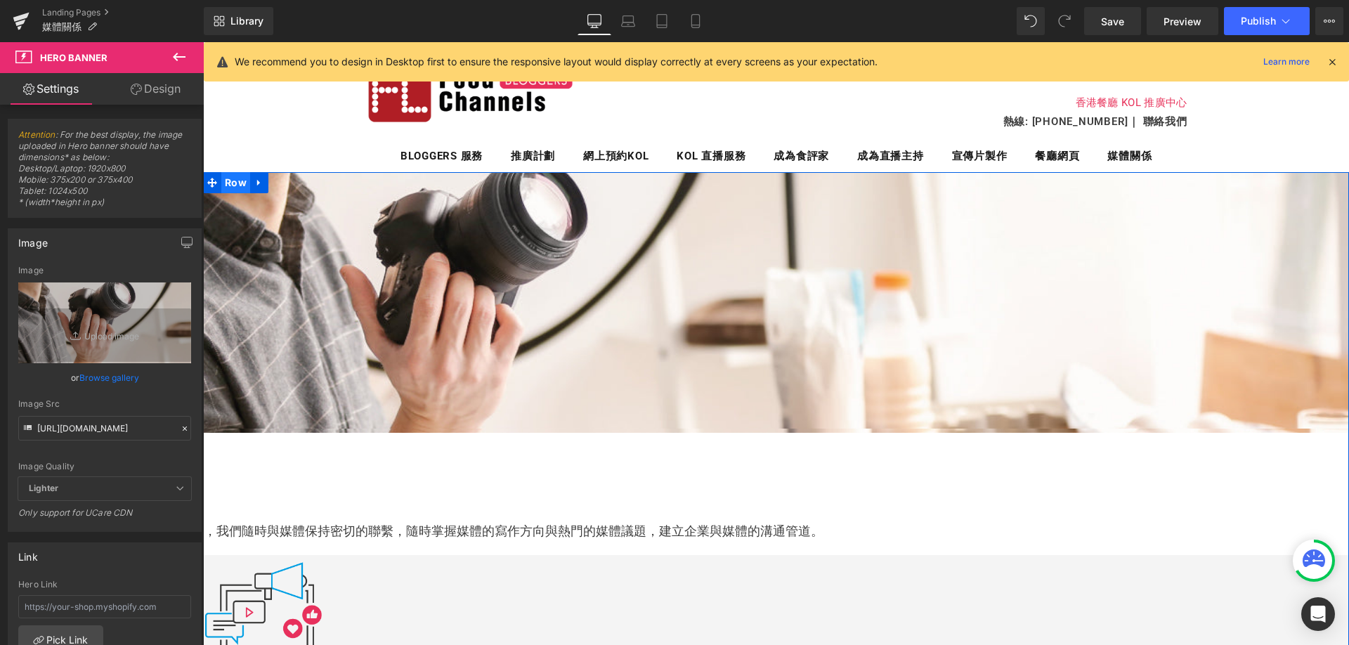
click at [234, 178] on span "Row" at bounding box center [235, 182] width 29 height 21
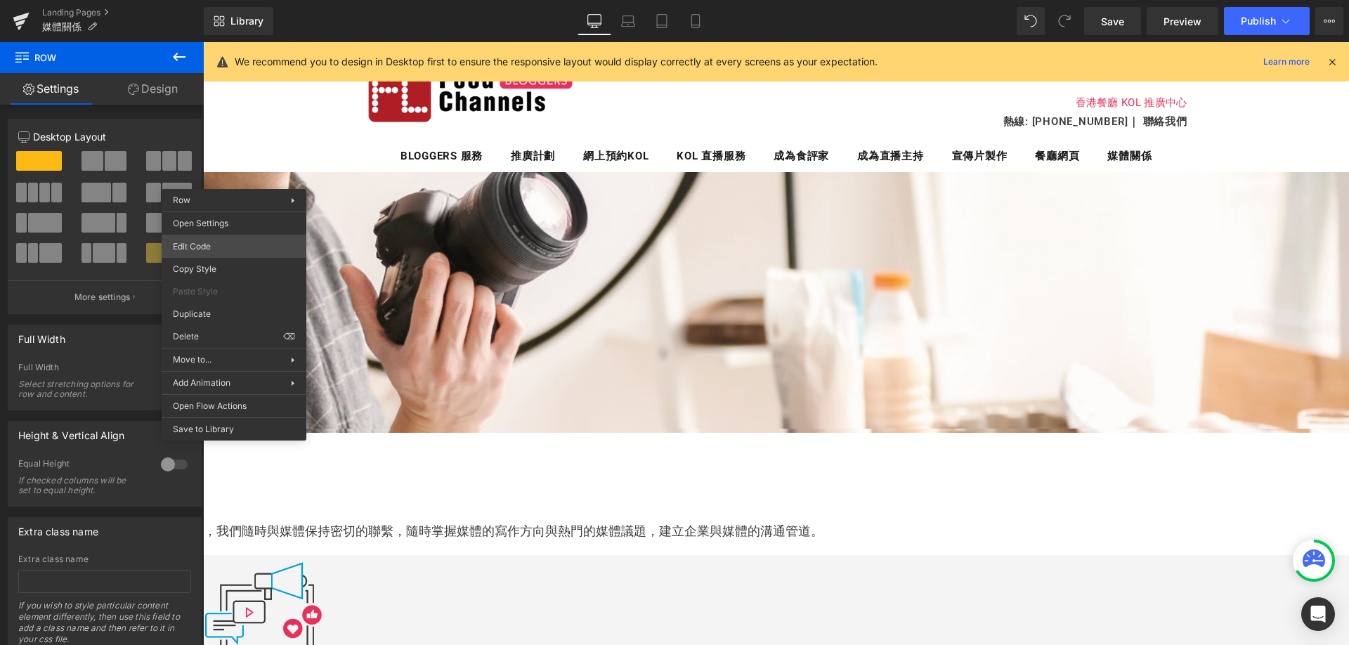
click at [253, 242] on body "Row You are previewing how the will restyle your page. You can not edit Element…" at bounding box center [674, 322] width 1349 height 645
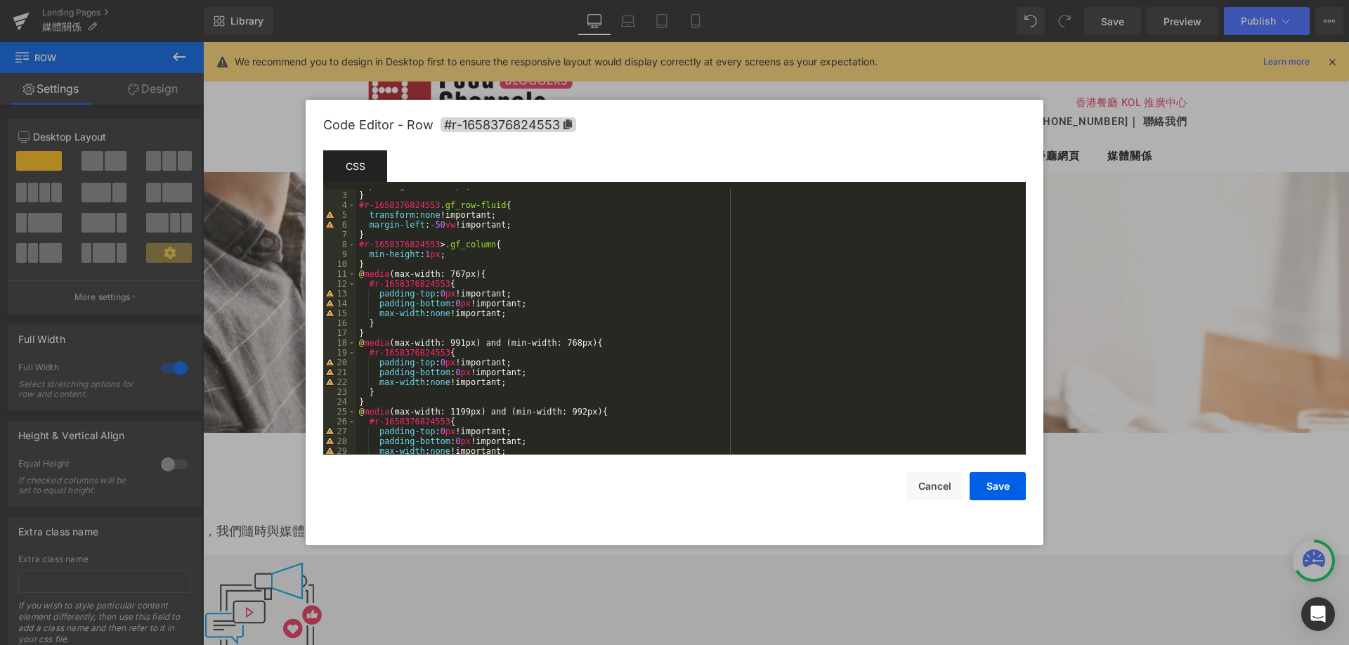
scroll to position [0, 0]
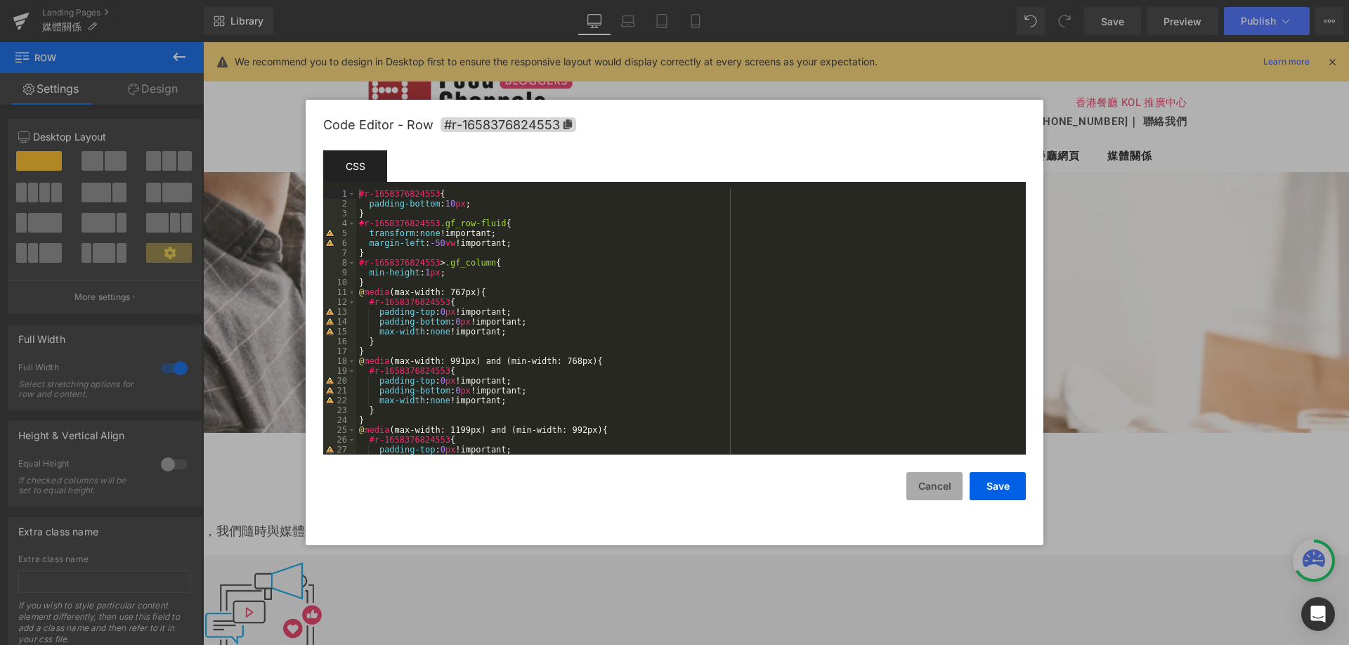
click at [920, 493] on button "Cancel" at bounding box center [935, 486] width 56 height 28
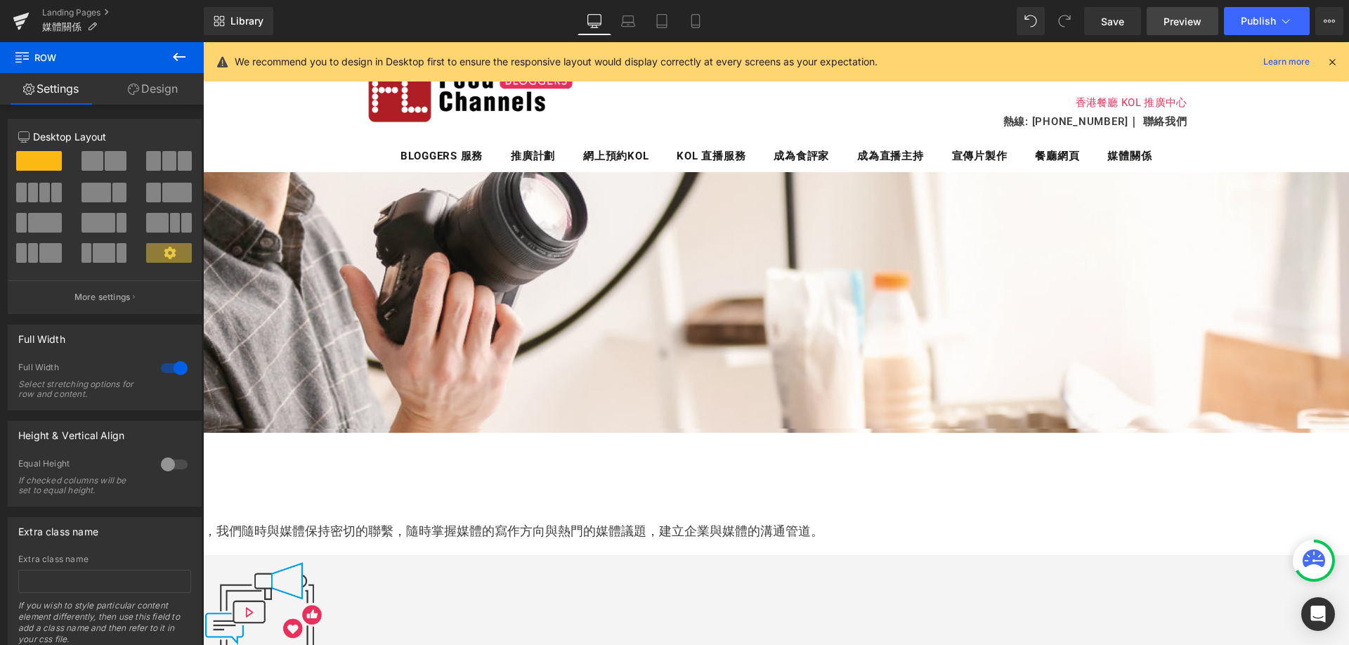
click at [1167, 16] on span "Preview" at bounding box center [1183, 21] width 38 height 15
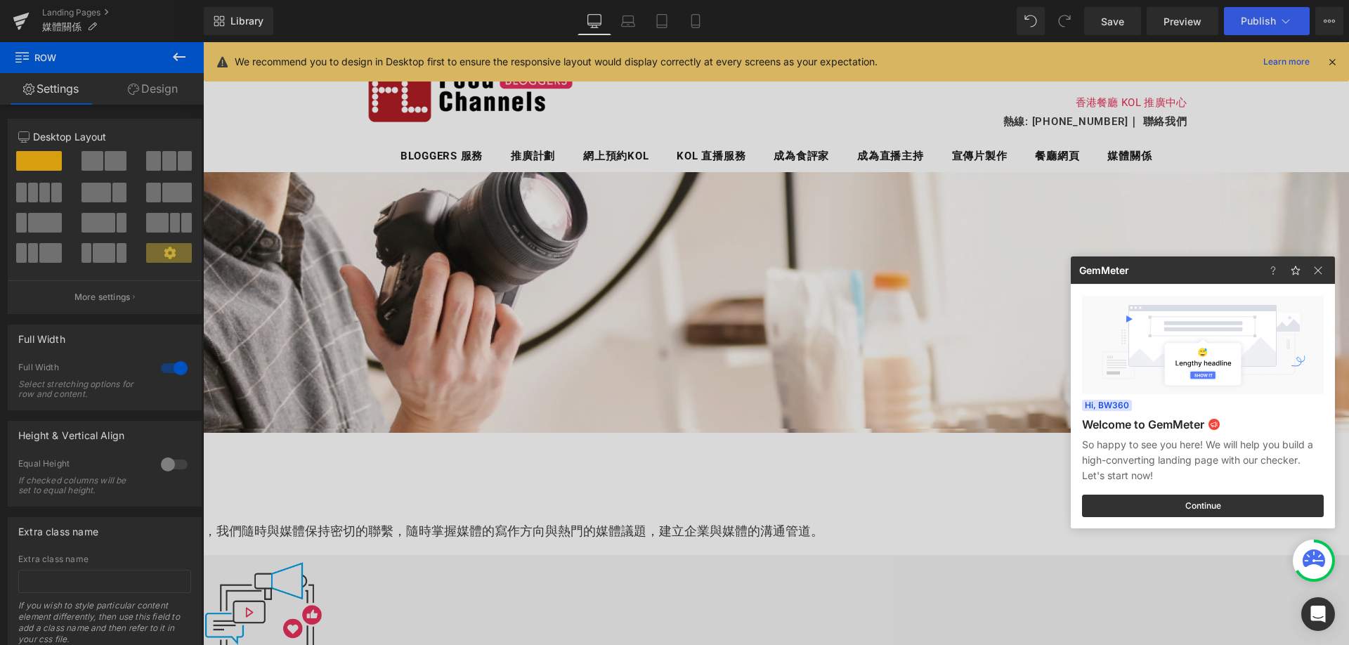
click at [964, 249] on div at bounding box center [674, 322] width 1349 height 645
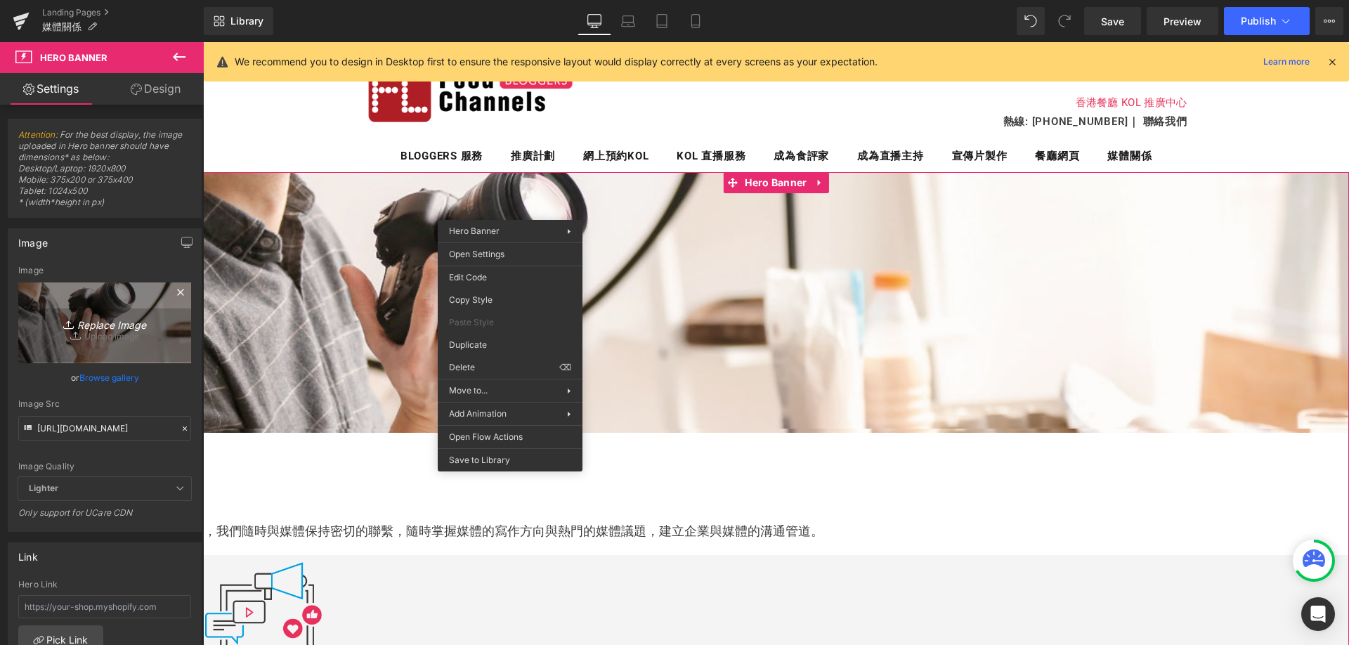
click at [104, 319] on icon "Replace Image" at bounding box center [104, 323] width 112 height 18
